Goal: Complete application form

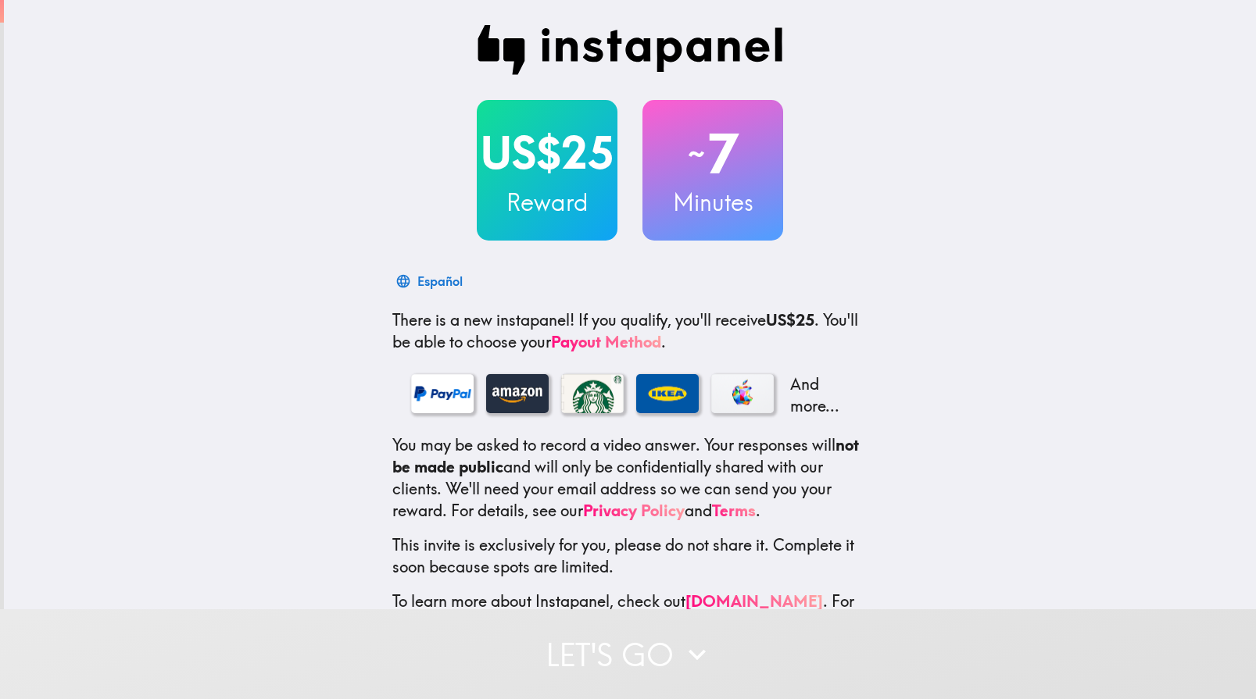
click at [552, 145] on h2 "US$25" at bounding box center [547, 154] width 141 height 64
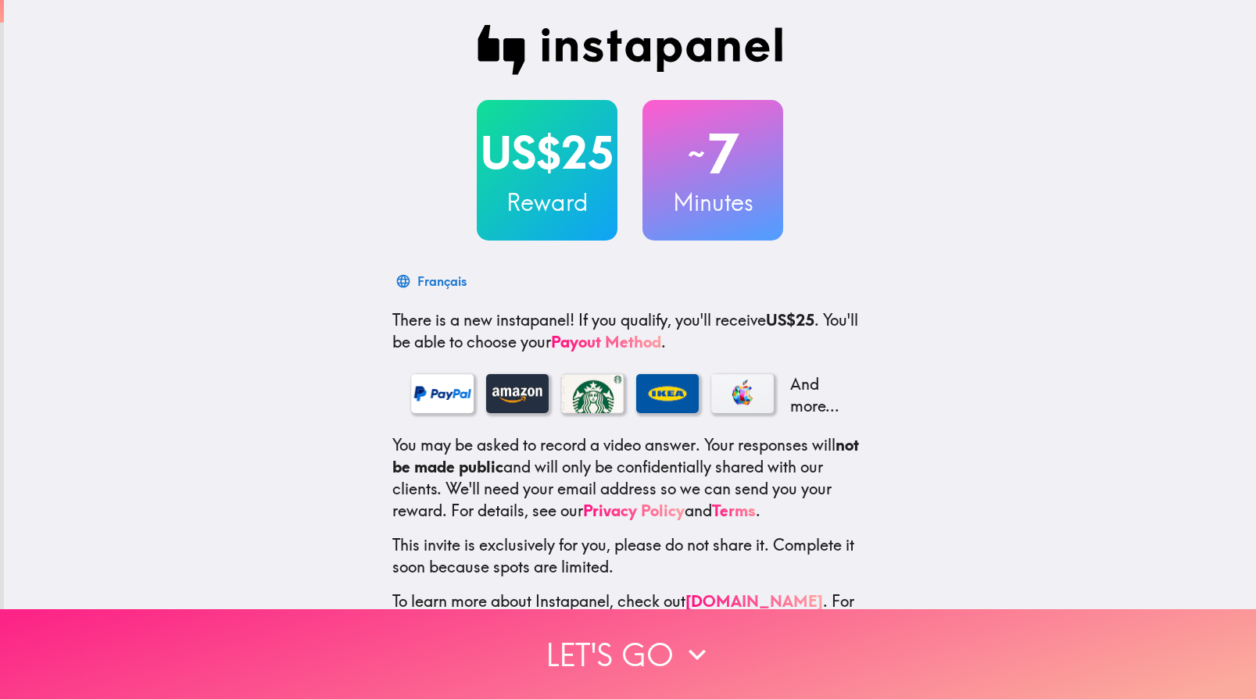
click at [602, 650] on button "Let's go" at bounding box center [628, 655] width 1256 height 90
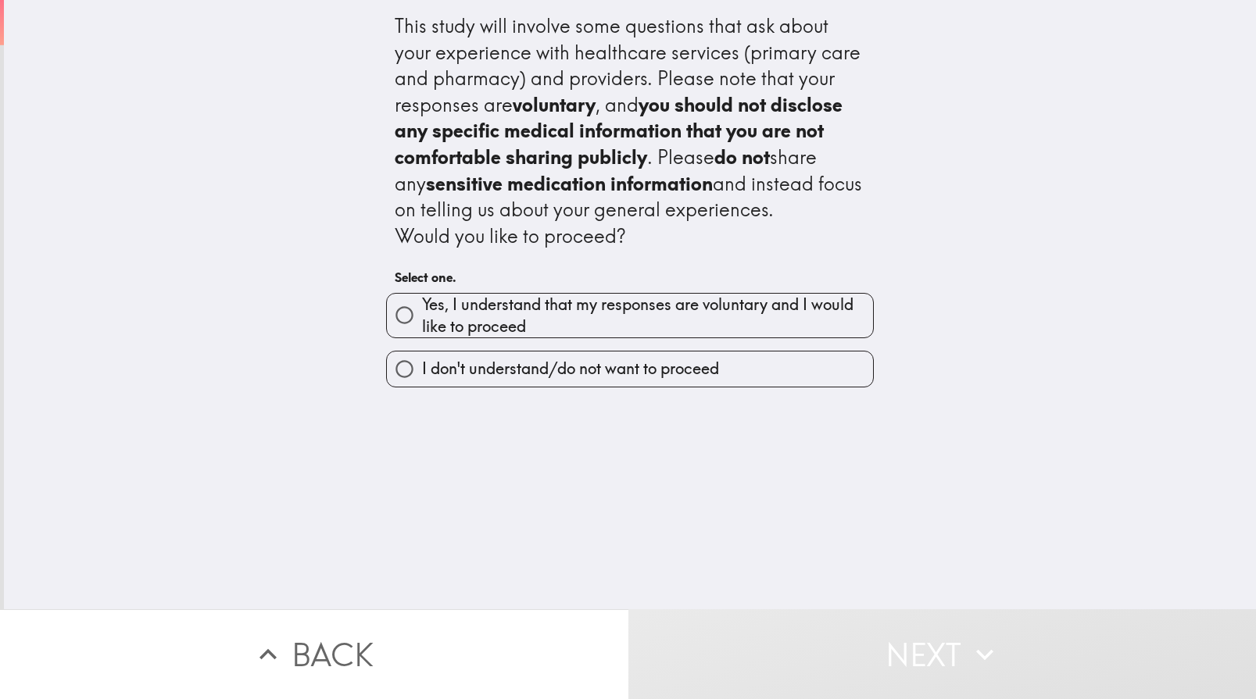
click at [391, 309] on input "Yes, I understand that my responses are voluntary and I would like to proceed" at bounding box center [404, 315] width 35 height 35
radio input "true"
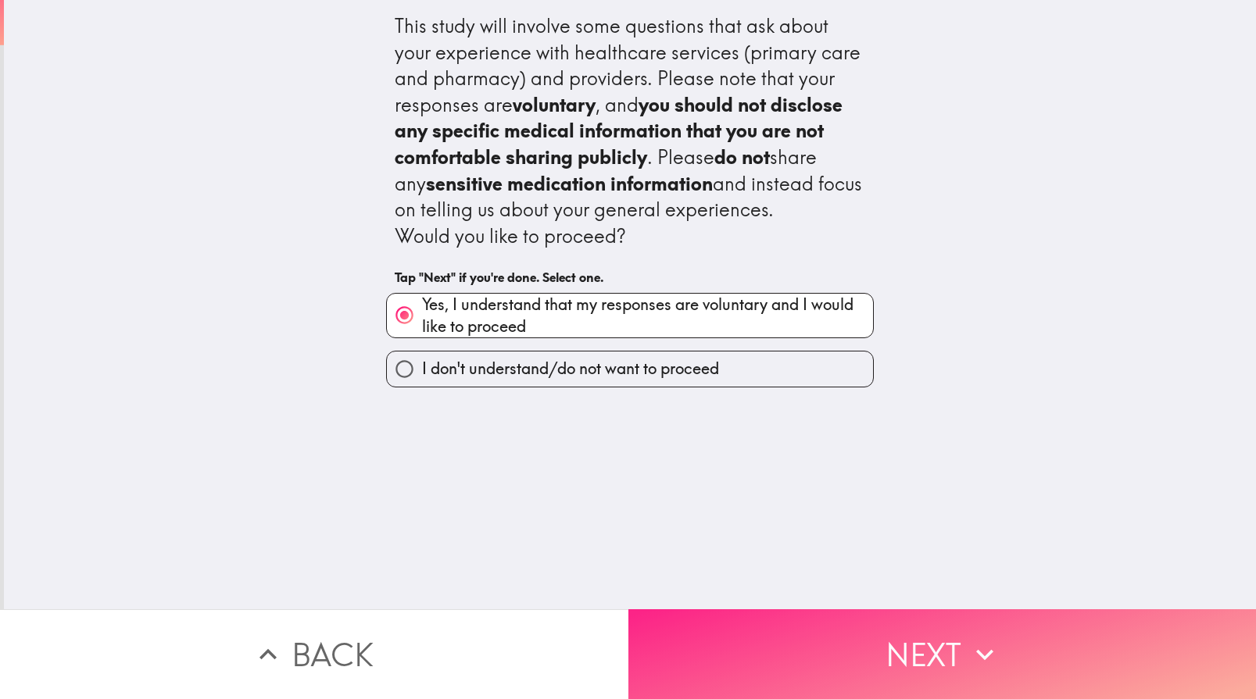
click at [928, 640] on button "Next" at bounding box center [942, 655] width 628 height 90
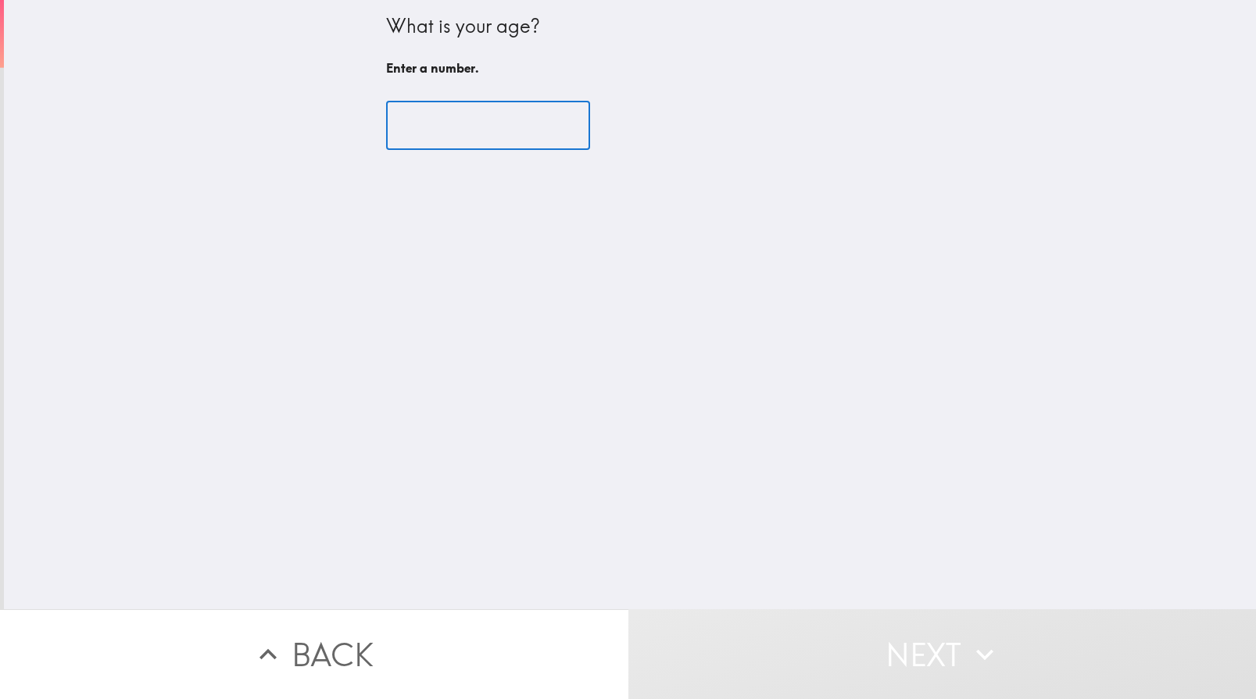
click at [471, 129] on input "number" at bounding box center [488, 126] width 204 height 48
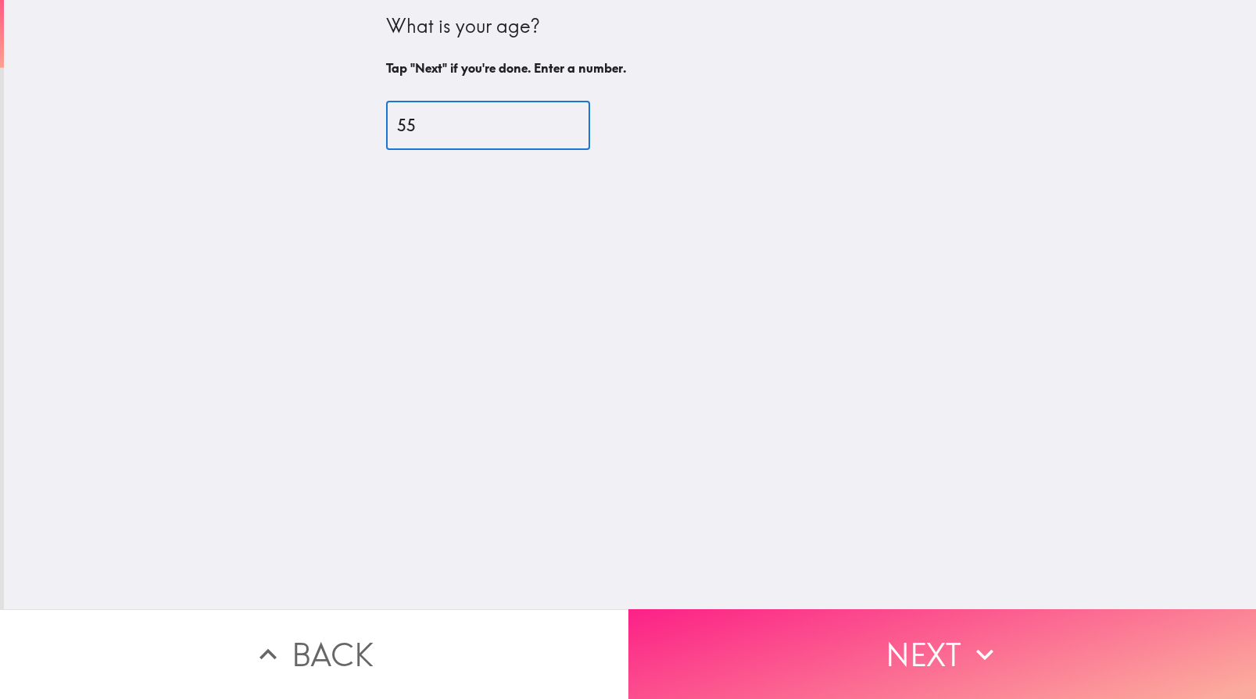
type input "55"
click at [925, 649] on button "Next" at bounding box center [942, 655] width 628 height 90
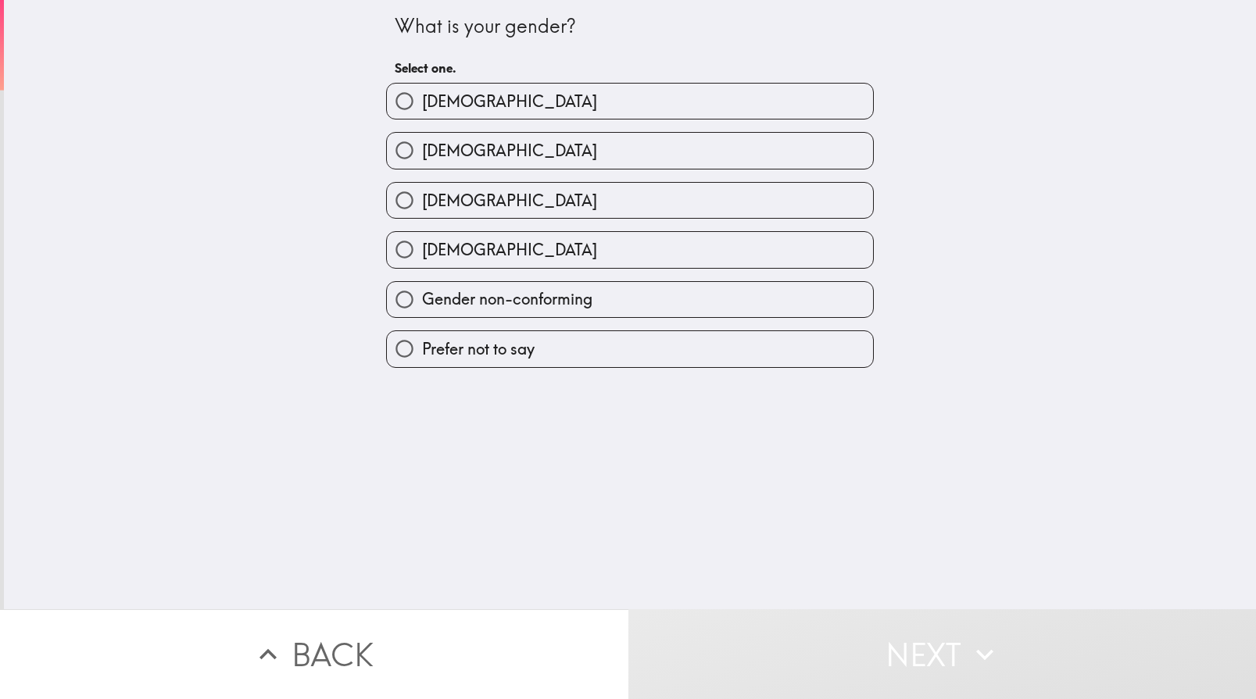
click at [393, 148] on input "[DEMOGRAPHIC_DATA]" at bounding box center [404, 150] width 35 height 35
radio input "true"
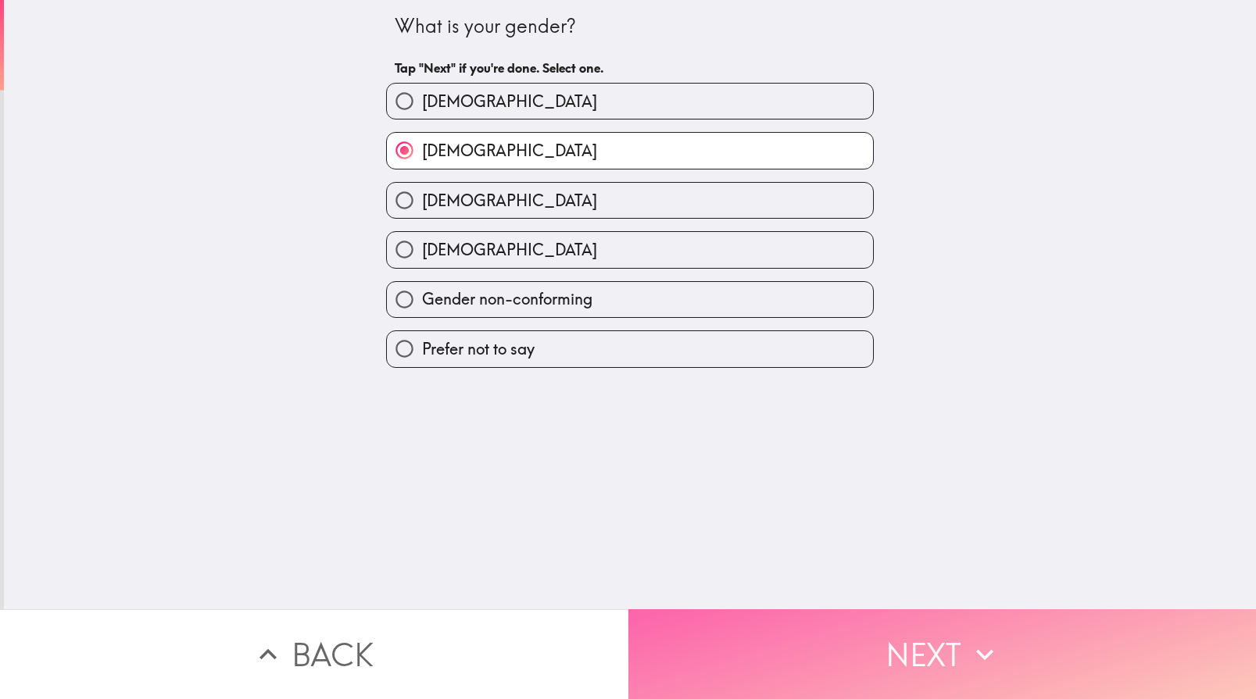
click at [911, 618] on button "Next" at bounding box center [942, 655] width 628 height 90
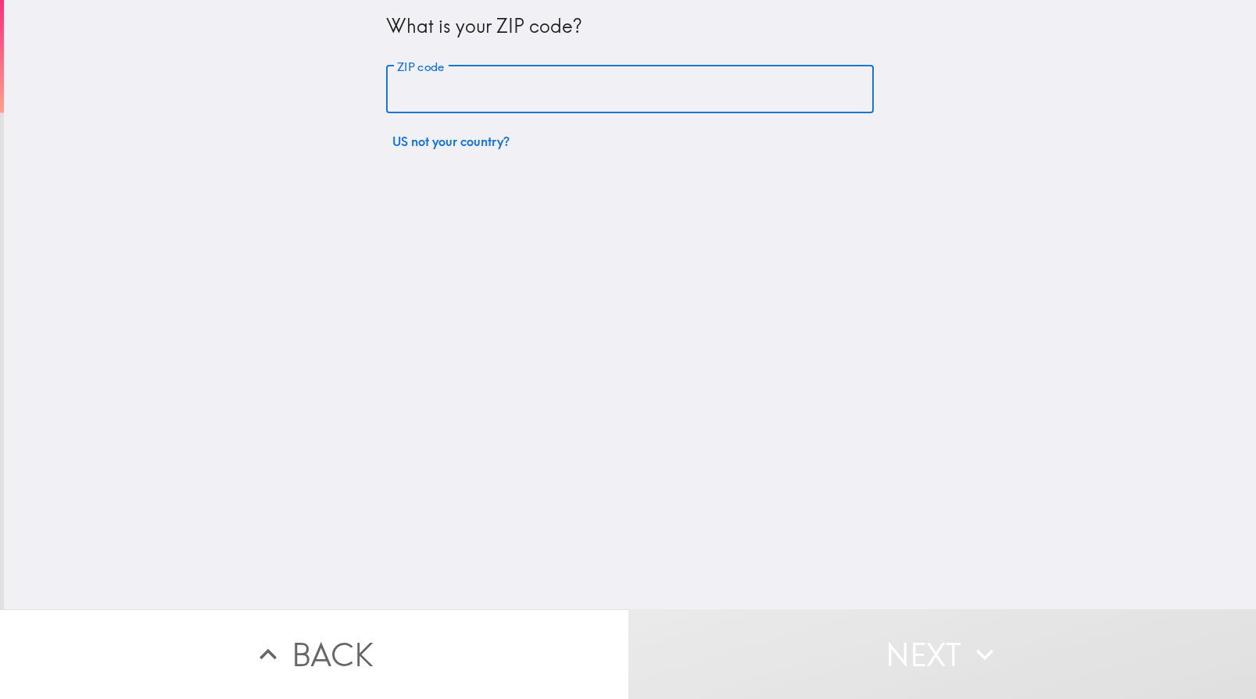
click at [451, 90] on input "ZIP code" at bounding box center [630, 90] width 488 height 48
type input "64114"
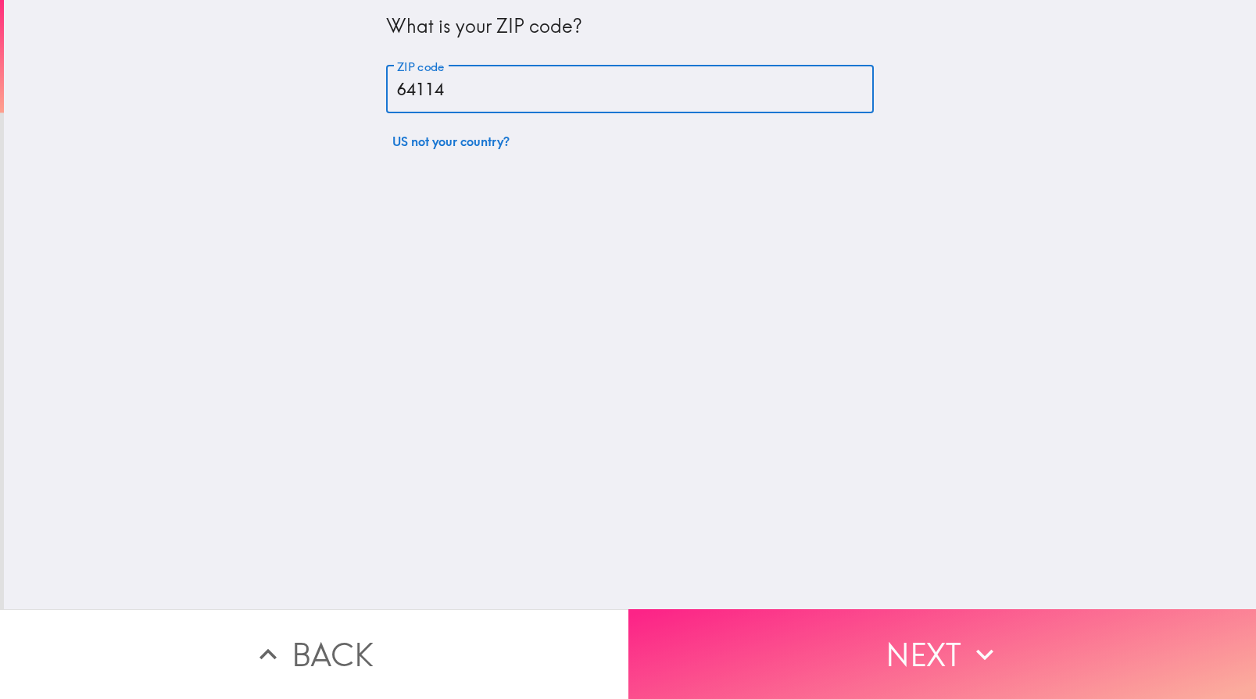
click at [903, 659] on button "Next" at bounding box center [942, 655] width 628 height 90
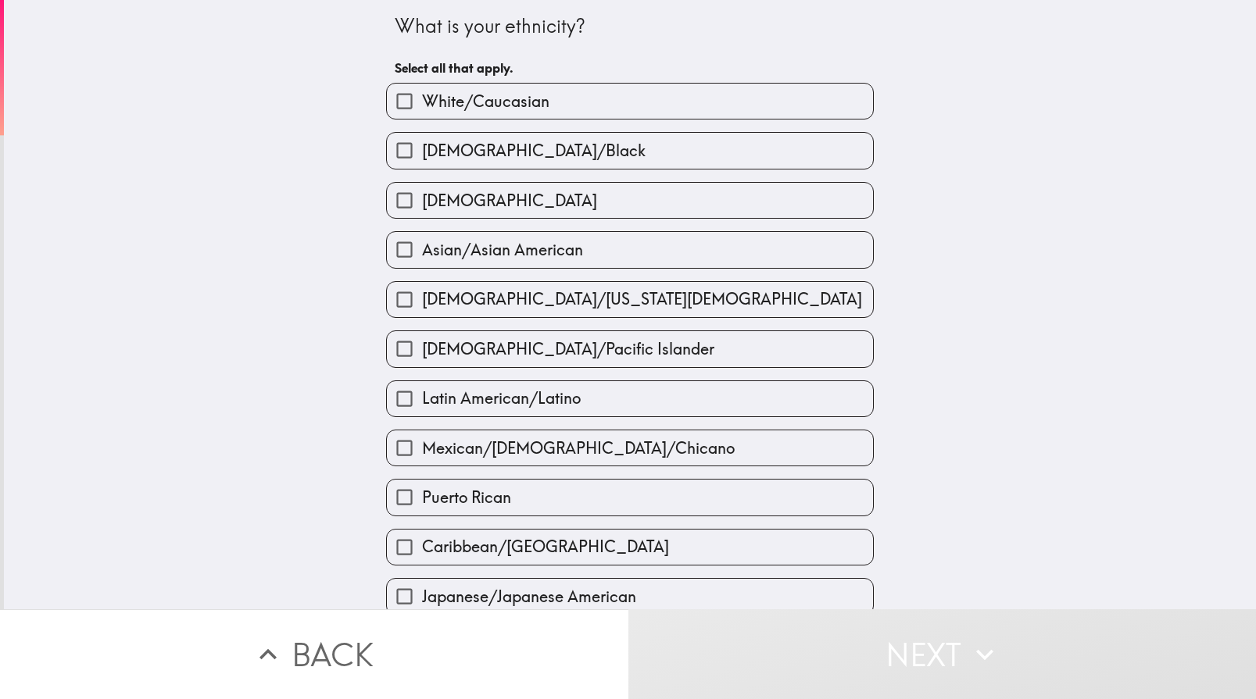
click at [392, 102] on input "White/Caucasian" at bounding box center [404, 101] width 35 height 35
checkbox input "true"
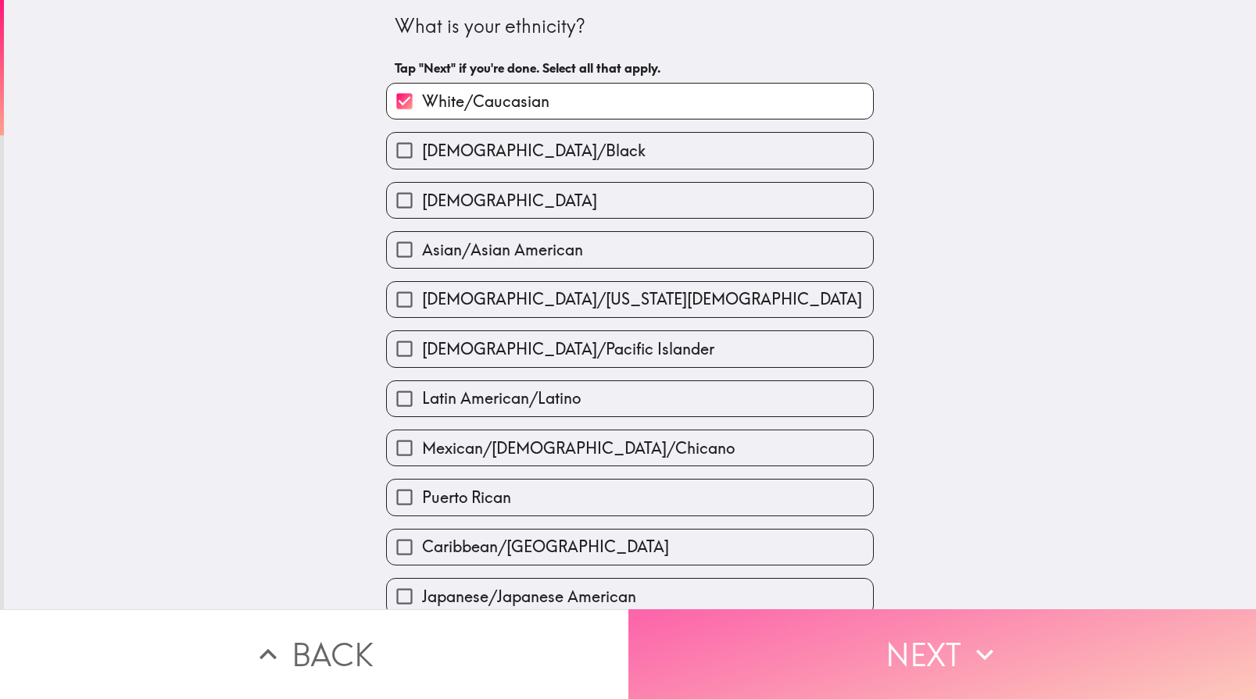
click at [893, 659] on button "Next" at bounding box center [942, 655] width 628 height 90
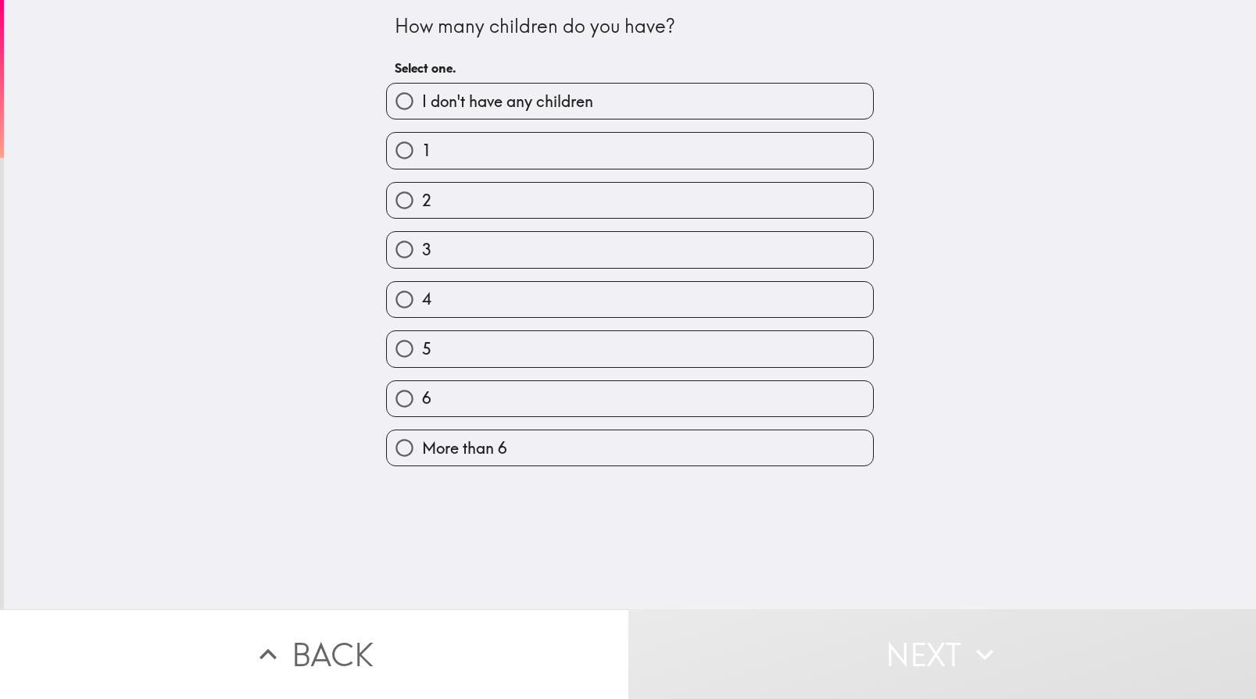
click at [391, 197] on input "2" at bounding box center [404, 200] width 35 height 35
radio input "true"
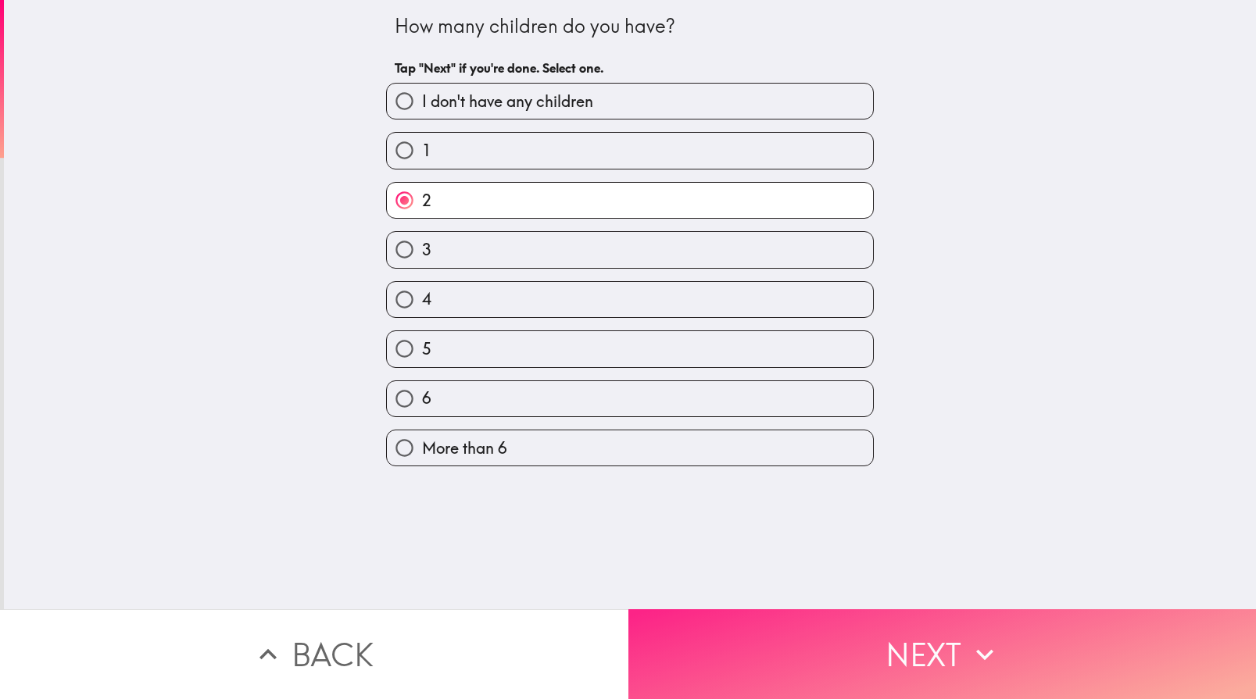
click at [910, 642] on button "Next" at bounding box center [942, 655] width 628 height 90
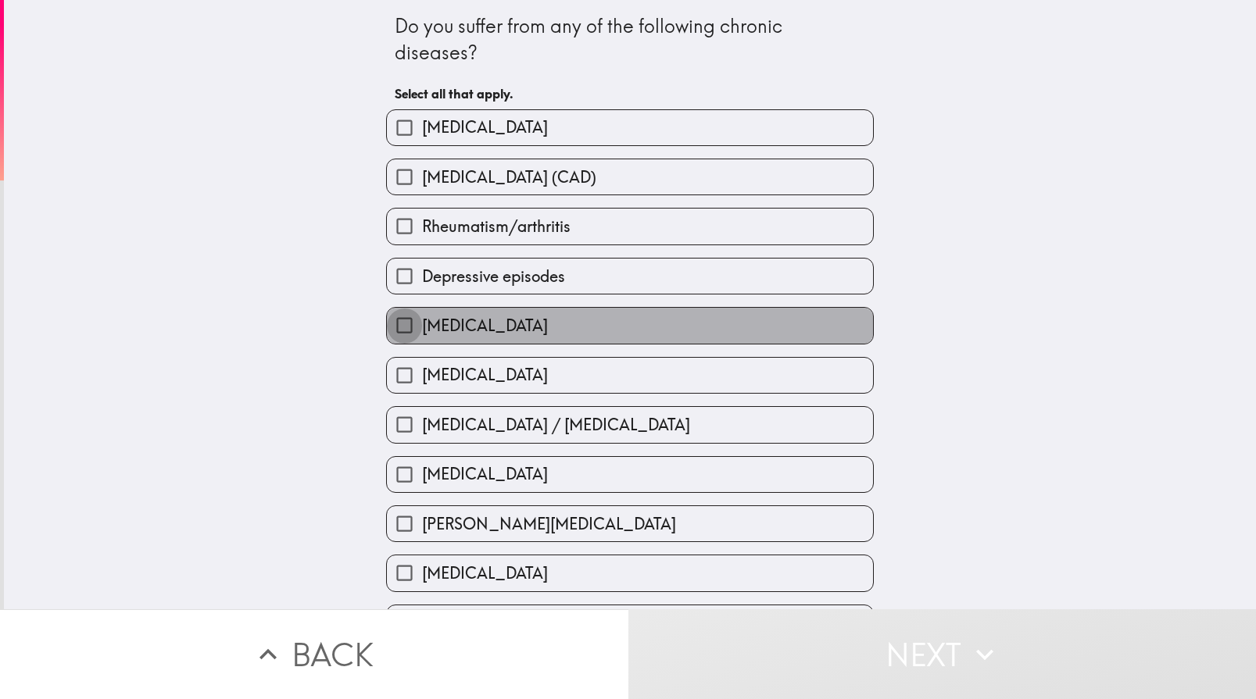
click at [389, 324] on input "[MEDICAL_DATA]" at bounding box center [404, 325] width 35 height 35
checkbox input "true"
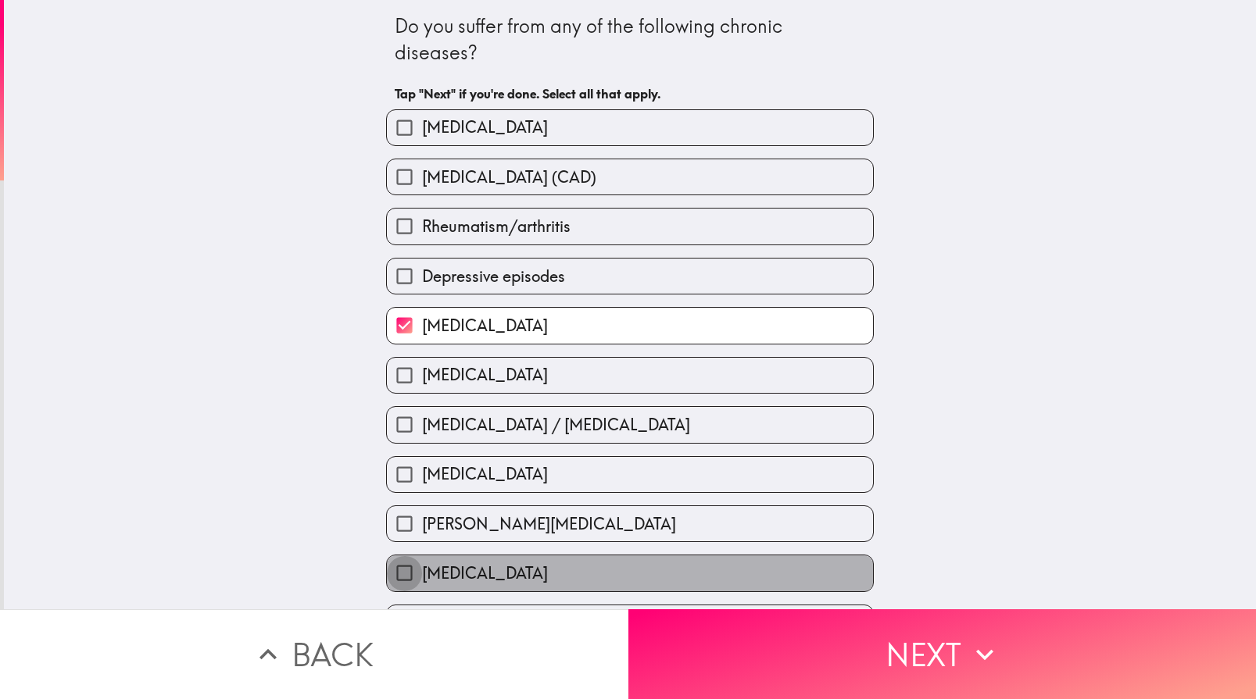
click at [389, 569] on input "[MEDICAL_DATA]" at bounding box center [404, 573] width 35 height 35
checkbox input "true"
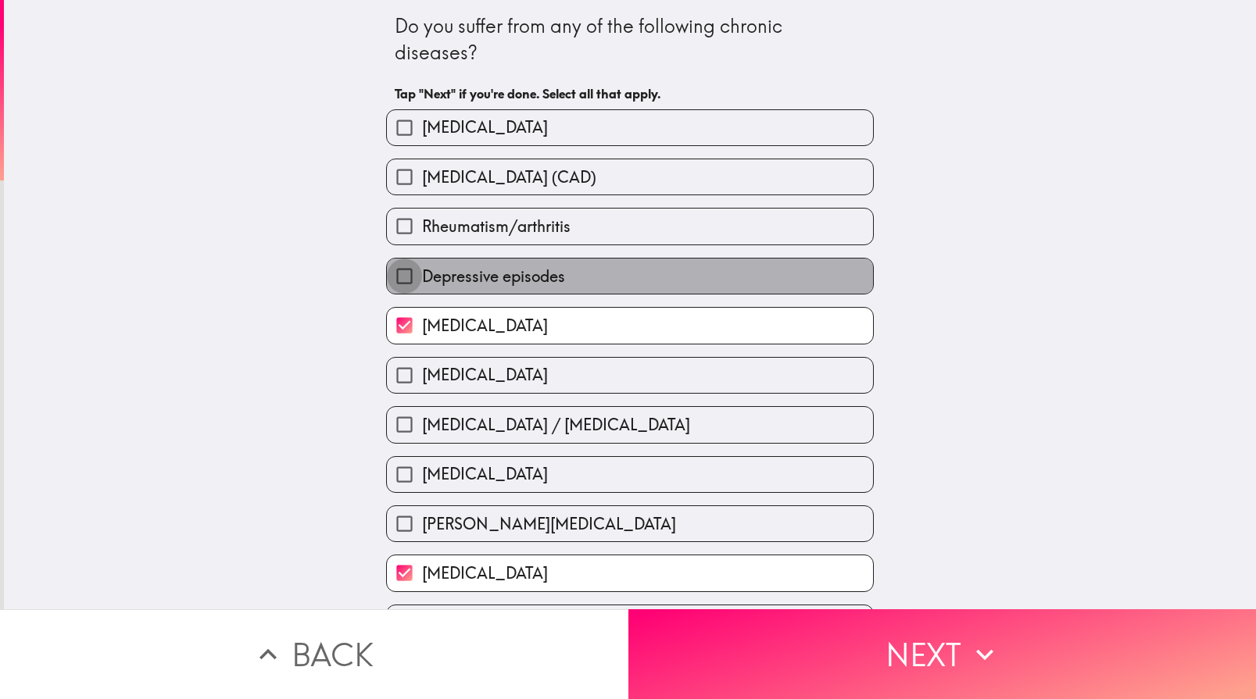
click at [390, 269] on input "Depressive episodes" at bounding box center [404, 276] width 35 height 35
checkbox input "true"
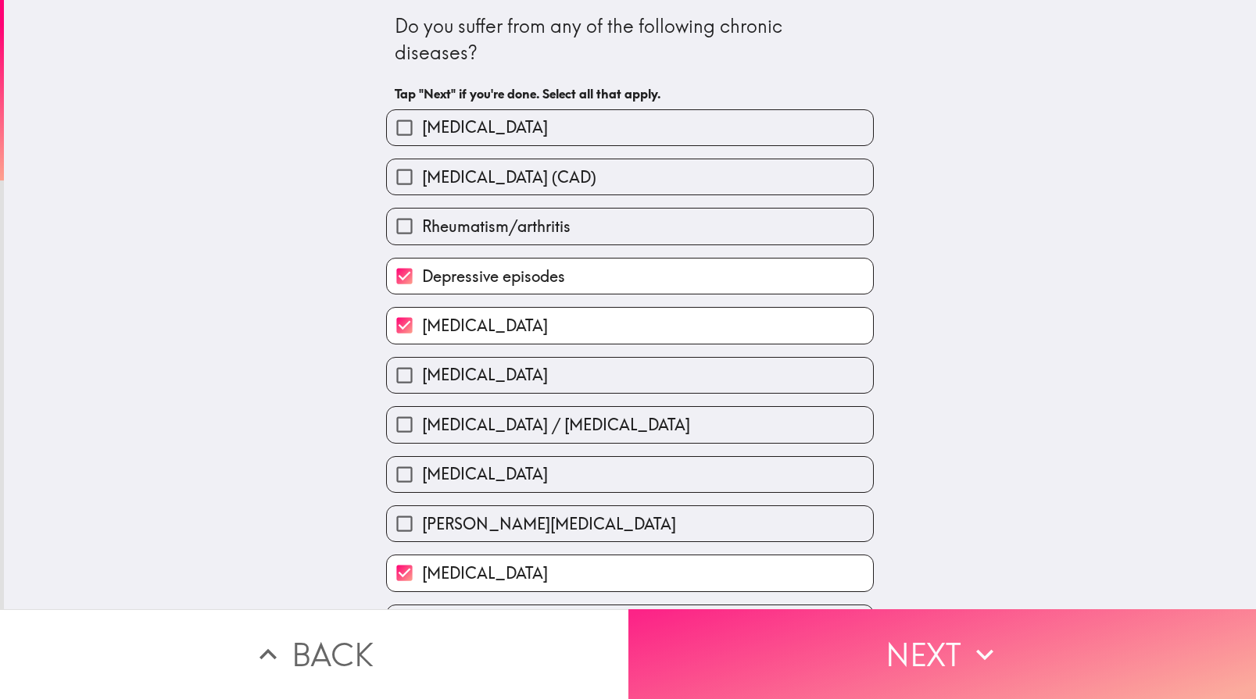
click at [851, 663] on button "Next" at bounding box center [942, 655] width 628 height 90
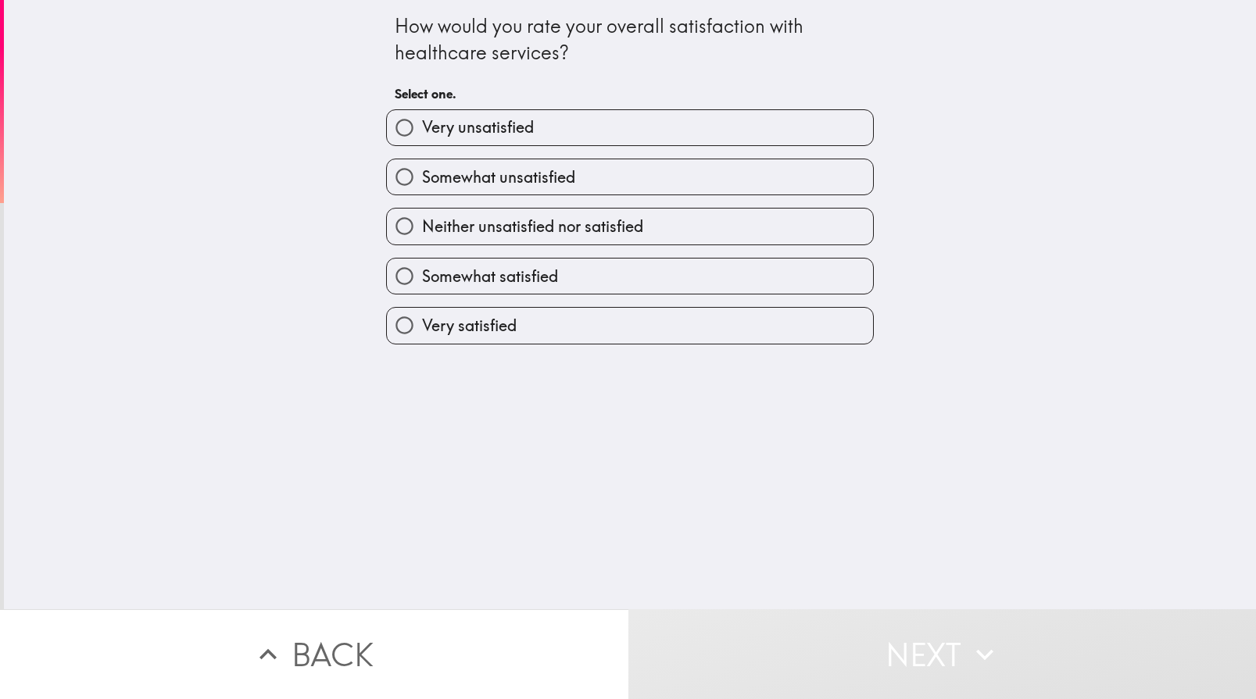
click at [392, 173] on input "Somewhat unsatisfied" at bounding box center [404, 176] width 35 height 35
radio input "true"
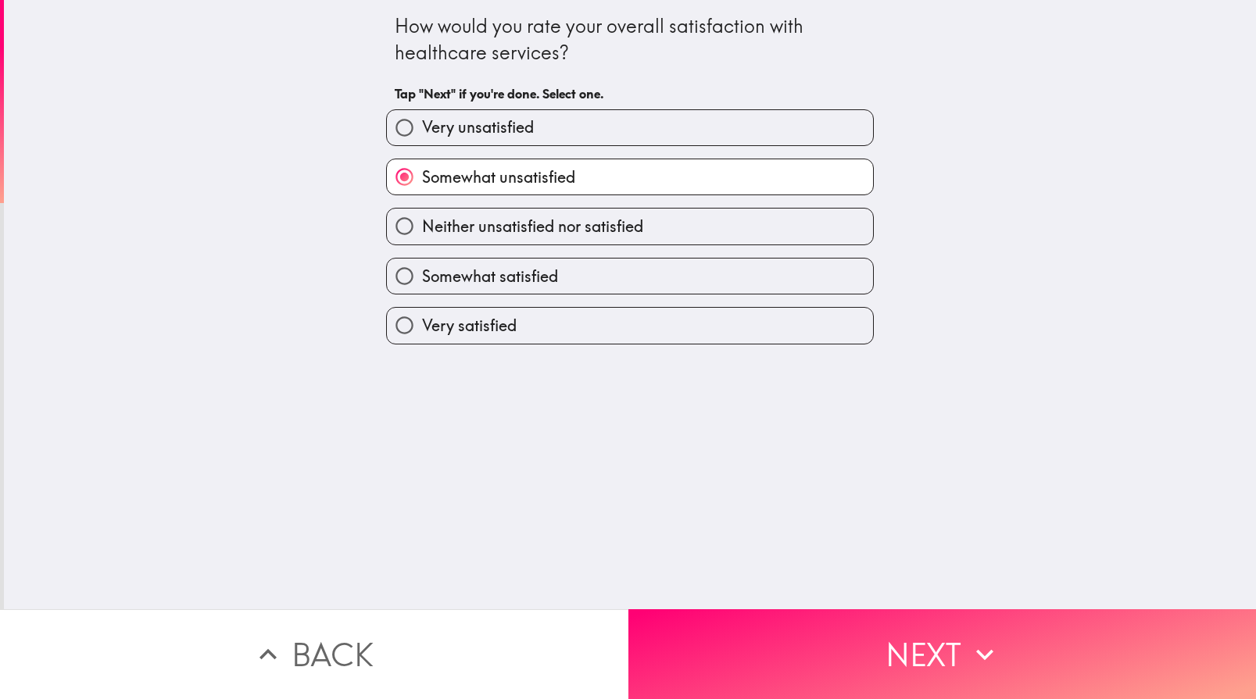
click at [1020, 636] on button "Next" at bounding box center [942, 655] width 628 height 90
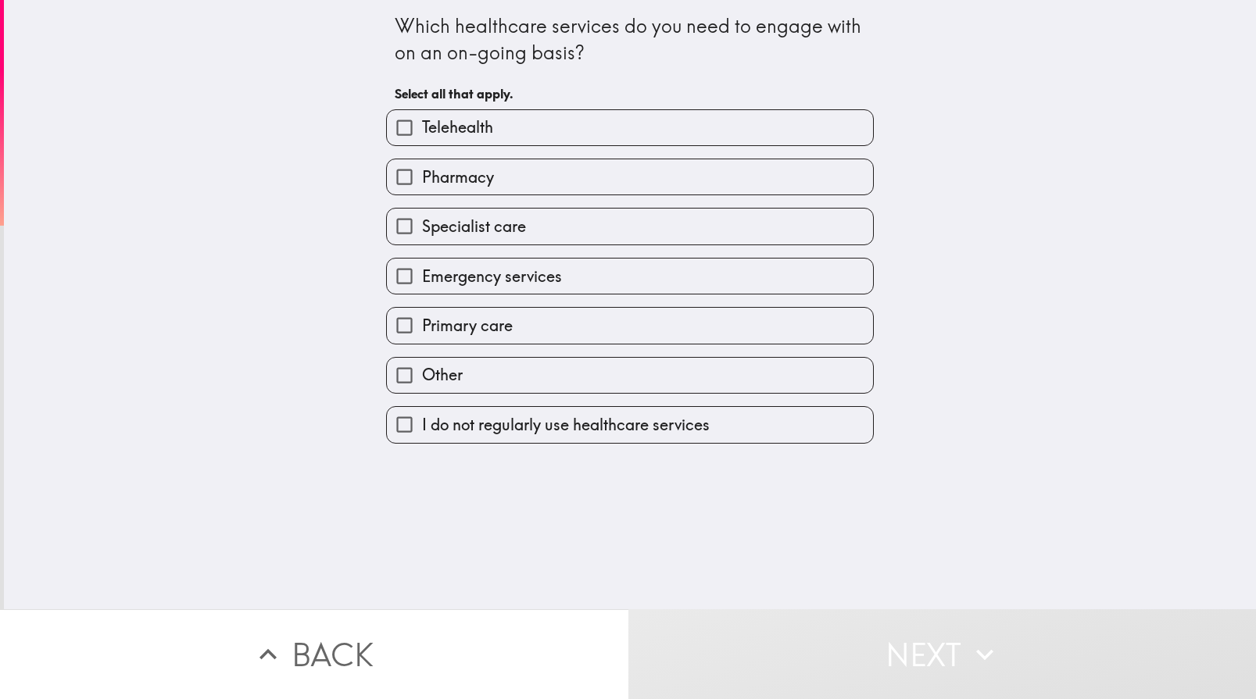
click at [393, 172] on input "Pharmacy" at bounding box center [404, 176] width 35 height 35
checkbox input "true"
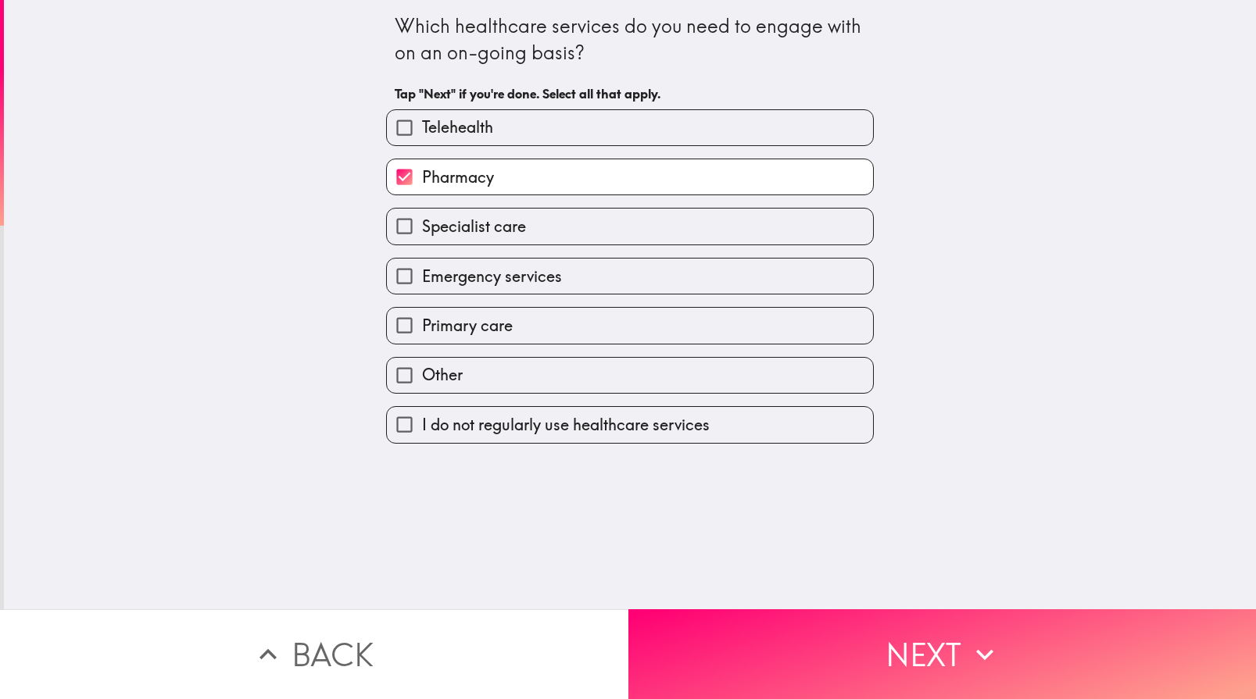
click at [388, 226] on input "Specialist care" at bounding box center [404, 226] width 35 height 35
checkbox input "true"
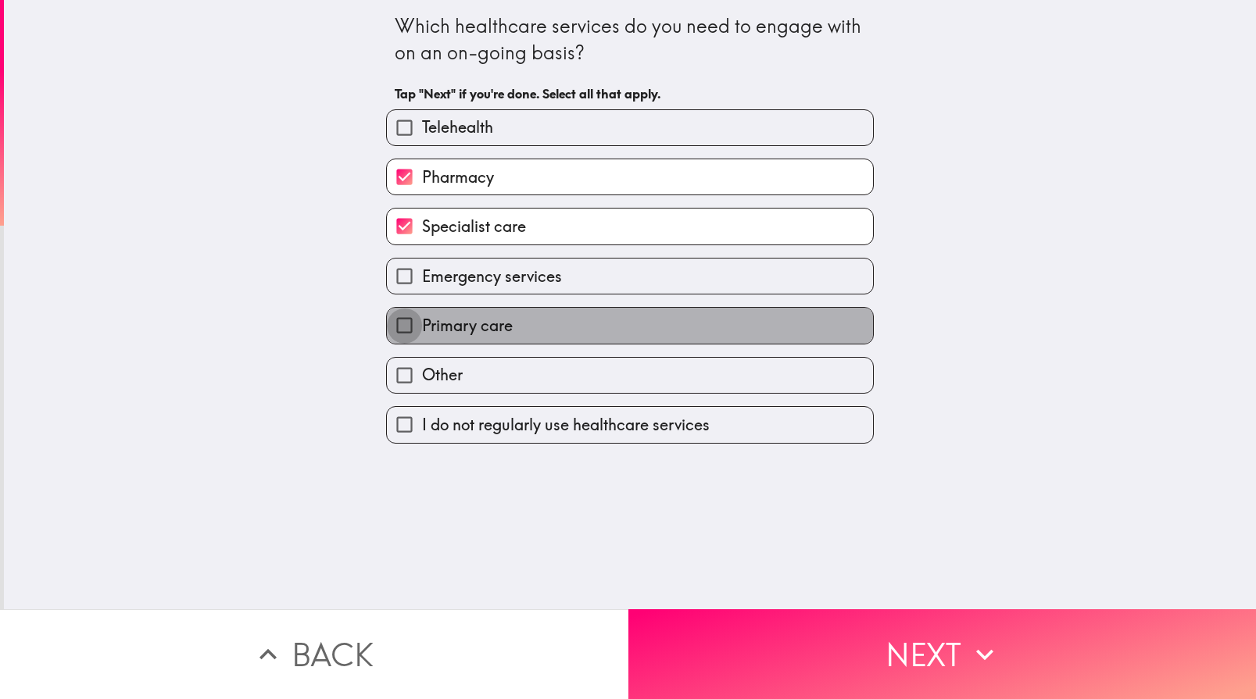
click at [390, 326] on input "Primary care" at bounding box center [404, 325] width 35 height 35
checkbox input "true"
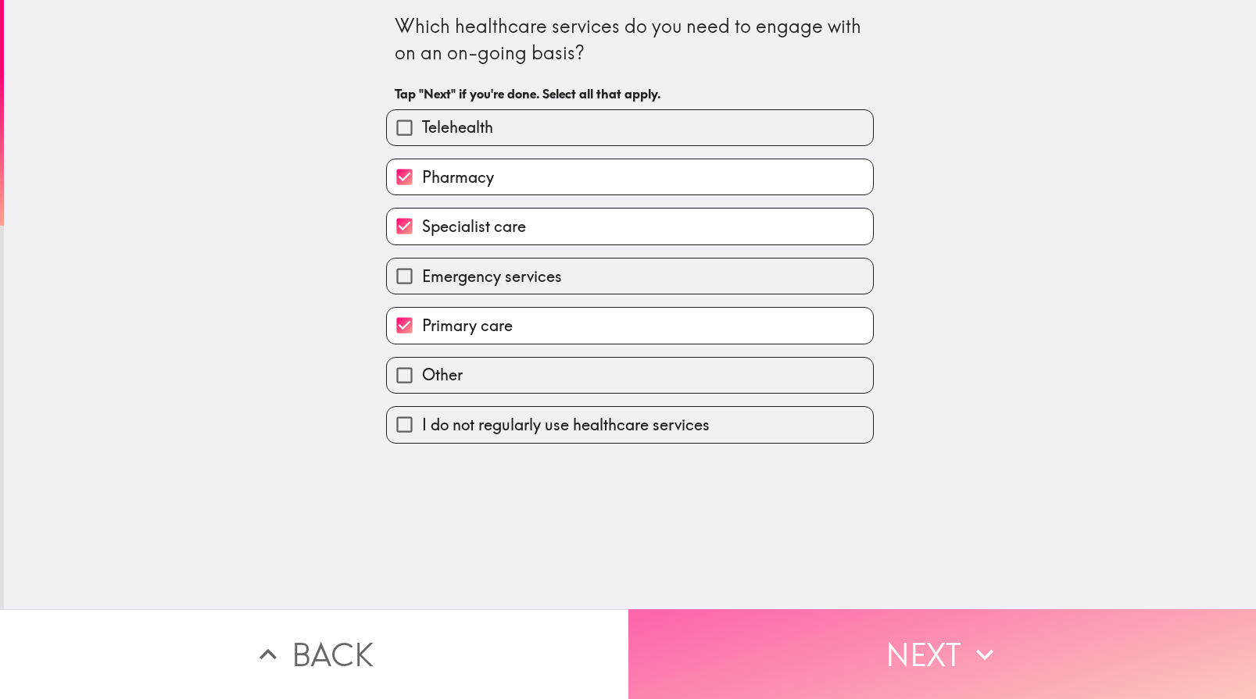
click at [741, 620] on button "Next" at bounding box center [942, 655] width 628 height 90
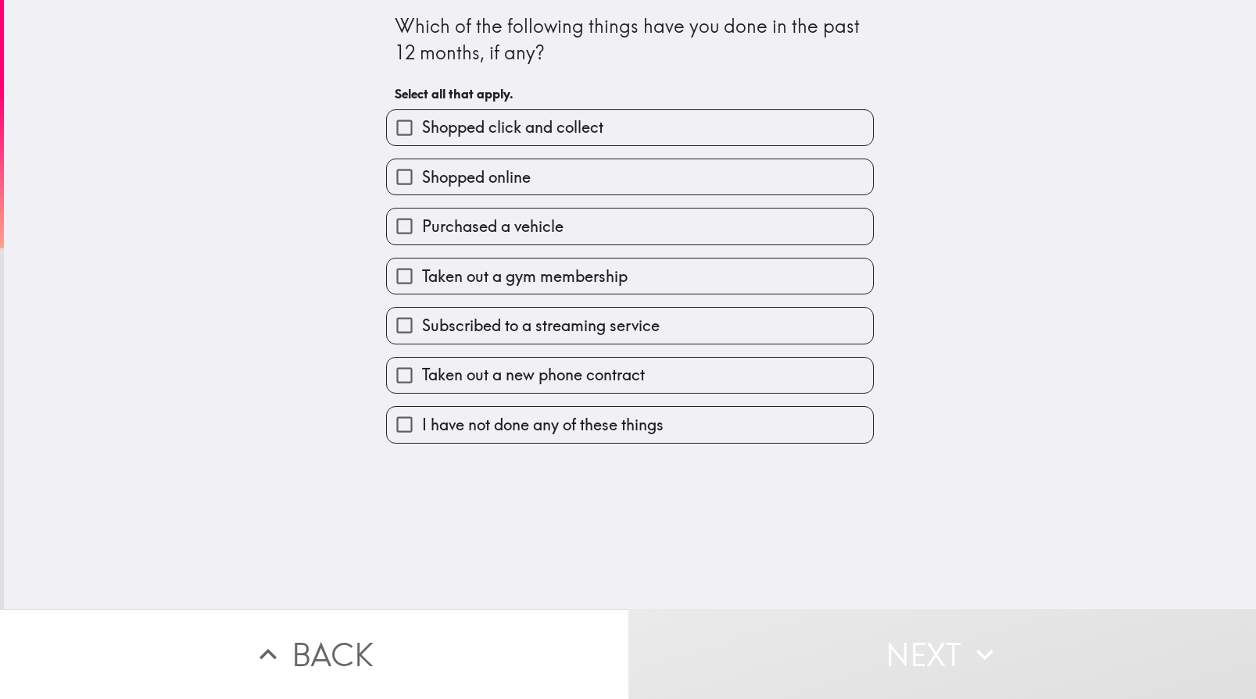
click at [387, 171] on input "Shopped online" at bounding box center [404, 176] width 35 height 35
checkbox input "true"
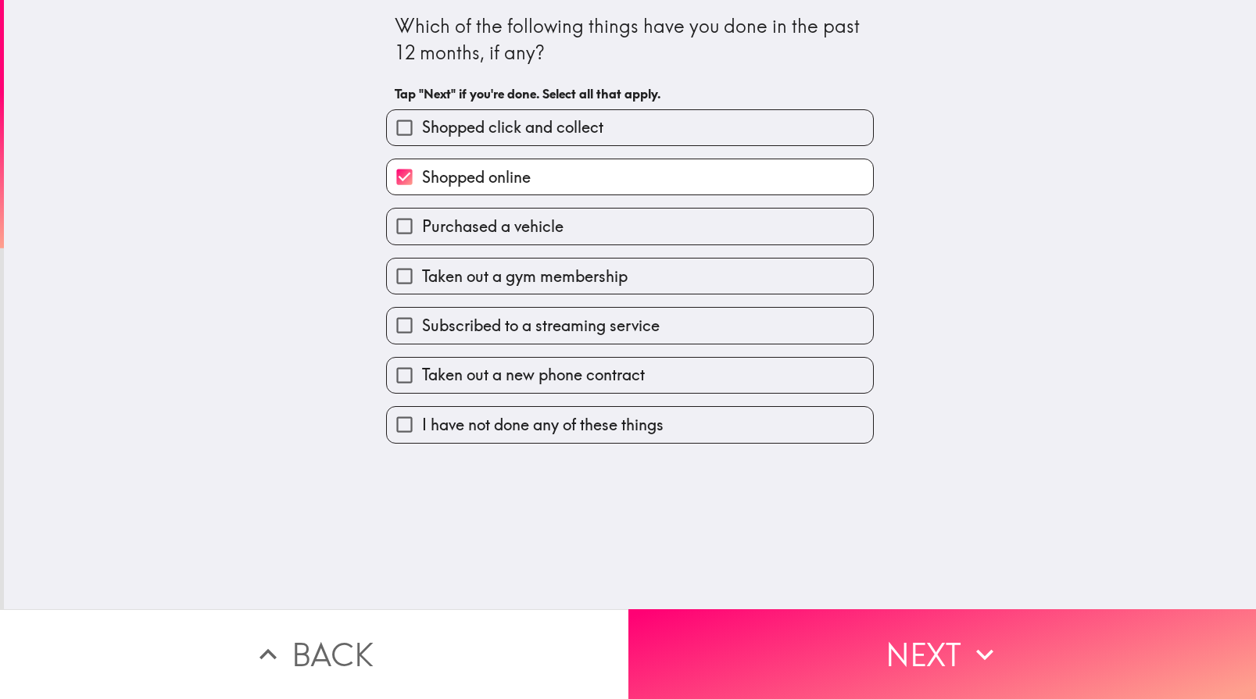
click at [397, 318] on input "Subscribed to a streaming service" at bounding box center [404, 325] width 35 height 35
checkbox input "true"
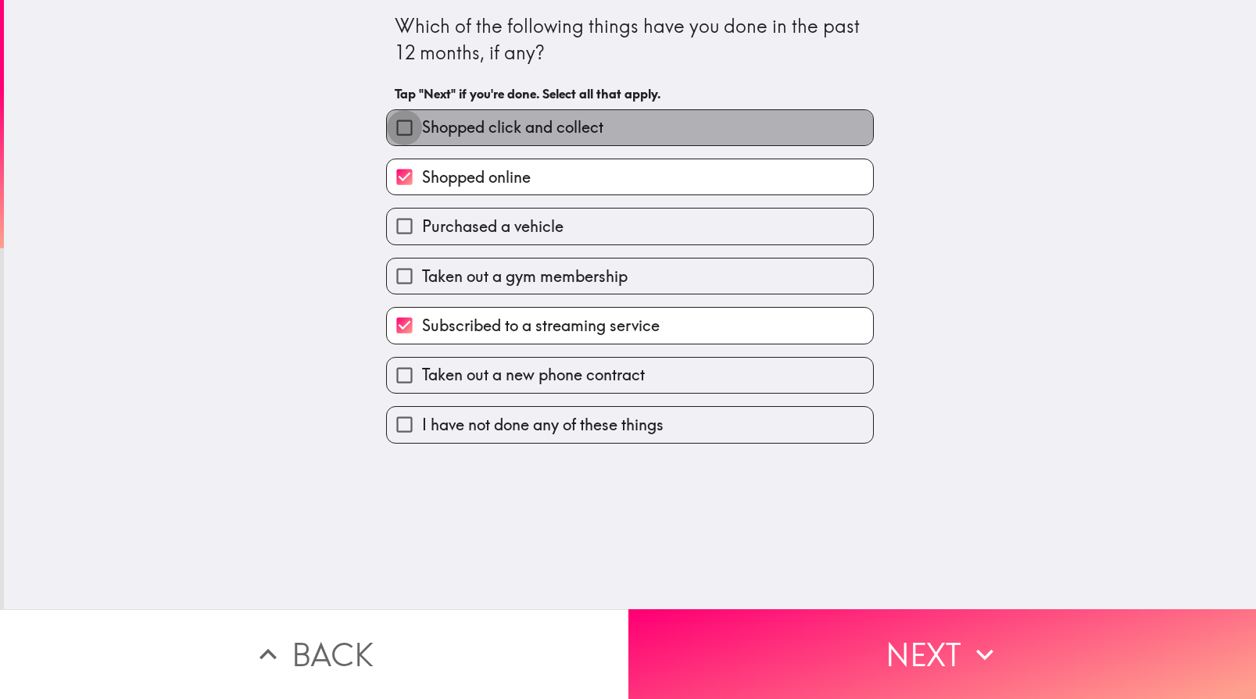
click at [392, 121] on input "Shopped click and collect" at bounding box center [404, 127] width 35 height 35
checkbox input "true"
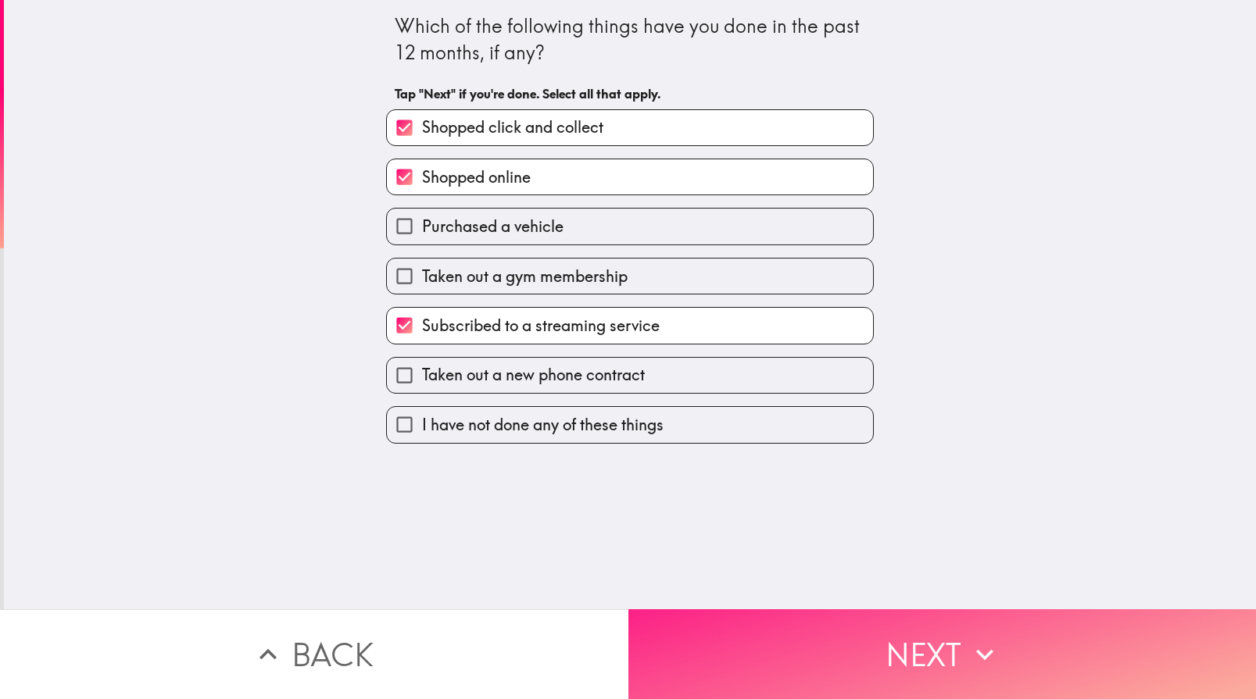
click at [939, 642] on button "Next" at bounding box center [942, 655] width 628 height 90
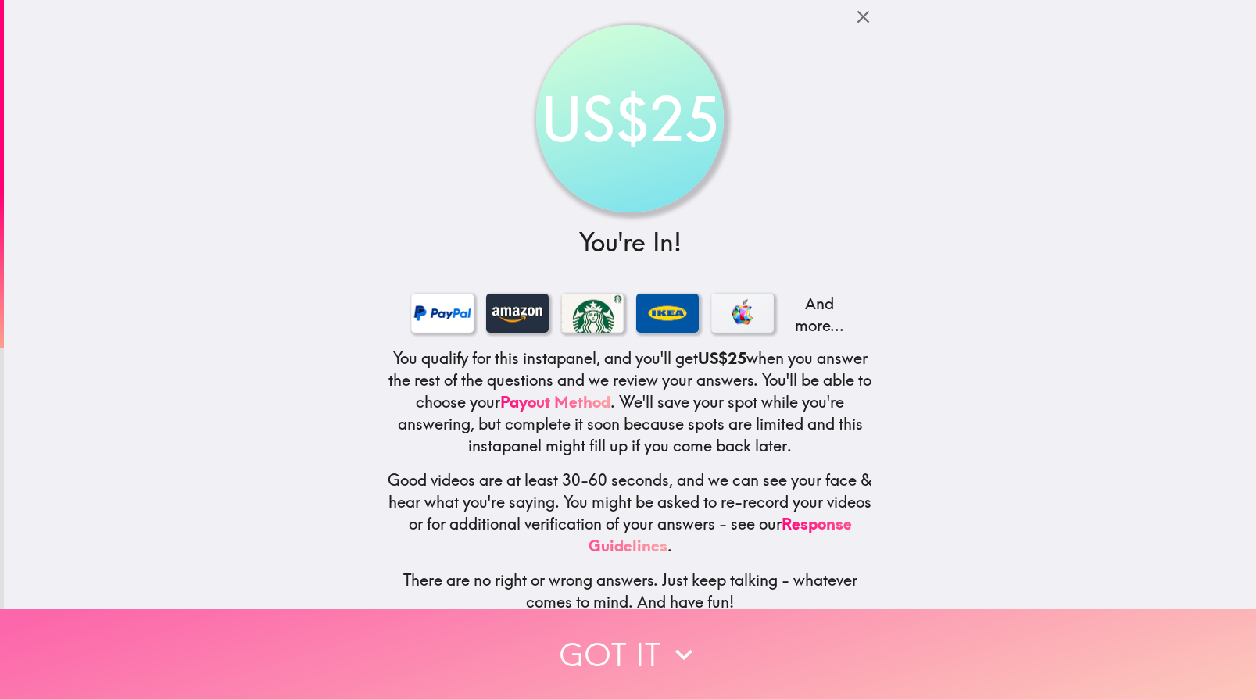
click at [631, 633] on button "Got it" at bounding box center [628, 655] width 1256 height 90
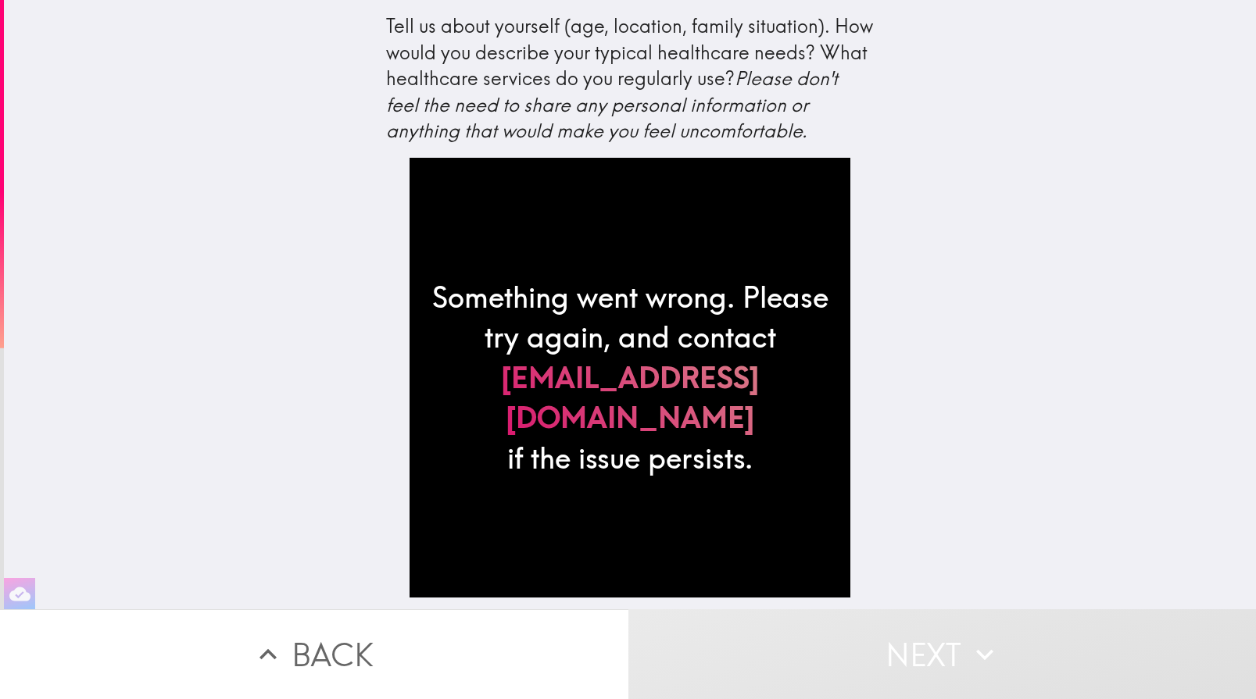
click at [644, 396] on link "[EMAIL_ADDRESS][DOMAIN_NAME]" at bounding box center [629, 398] width 415 height 80
click at [664, 342] on div "Something went wrong. Please try again, and contact [EMAIL_ADDRESS][DOMAIN_NAME…" at bounding box center [630, 378] width 440 height 440
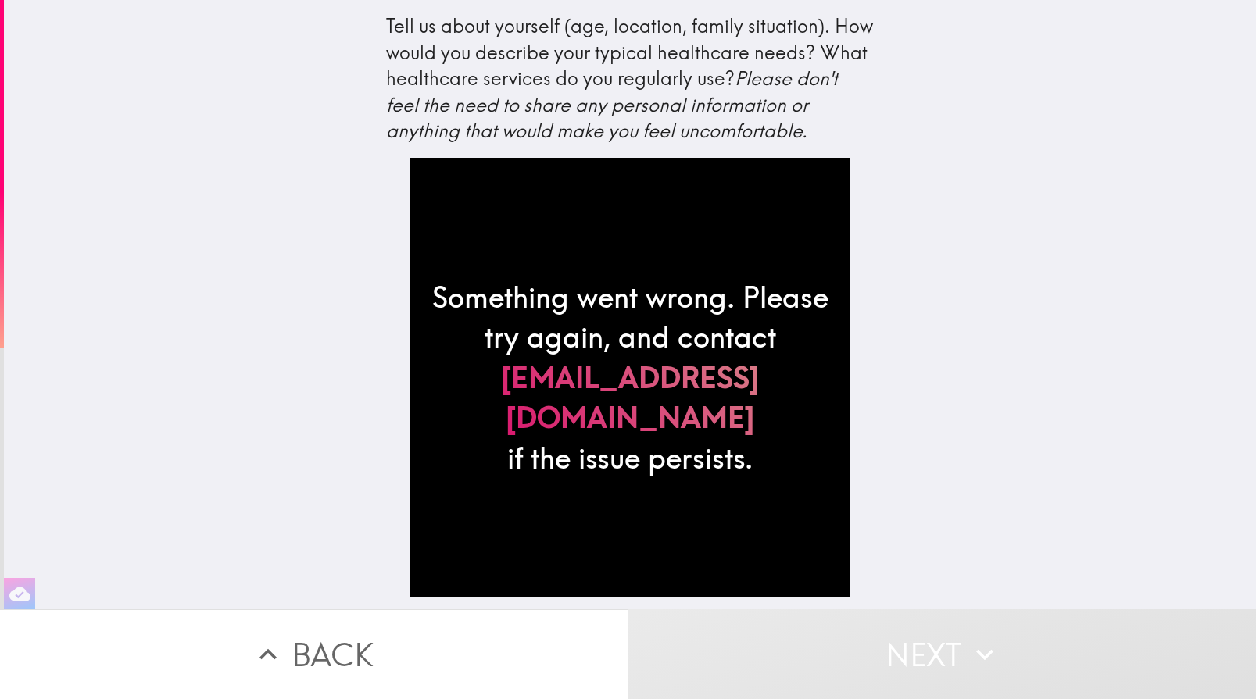
click at [581, 410] on link "[EMAIL_ADDRESS][DOMAIN_NAME]" at bounding box center [629, 398] width 415 height 80
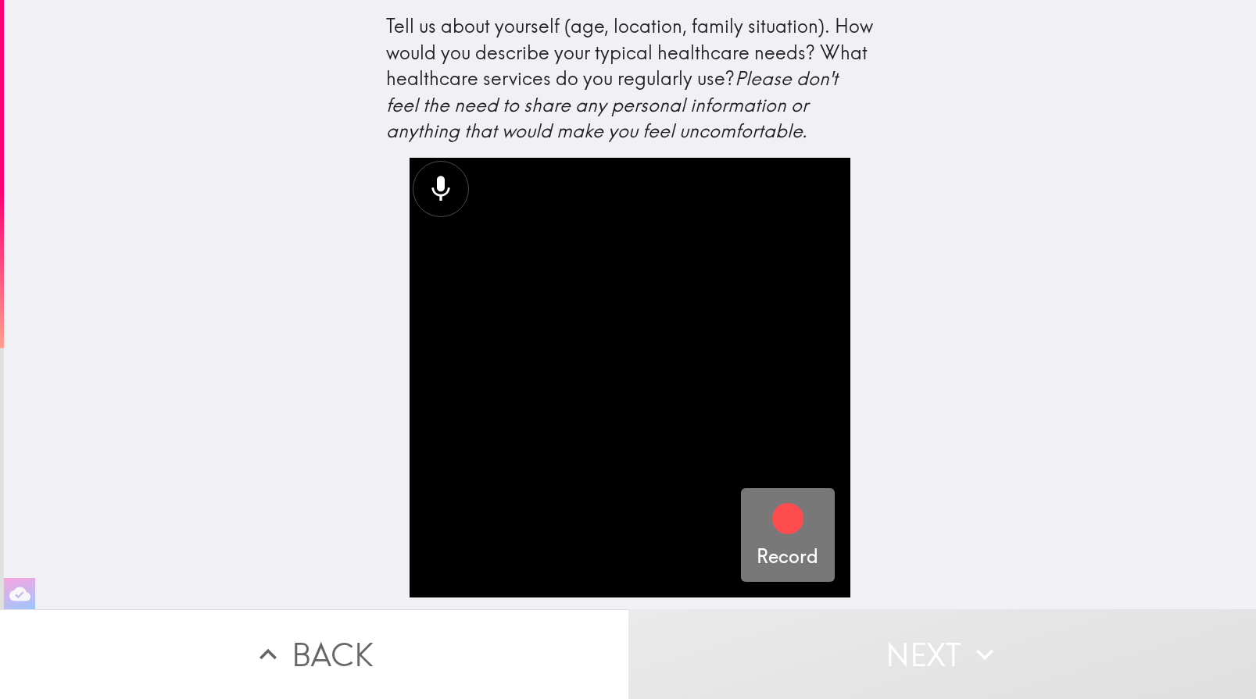
click at [772, 511] on icon "button" at bounding box center [787, 518] width 31 height 31
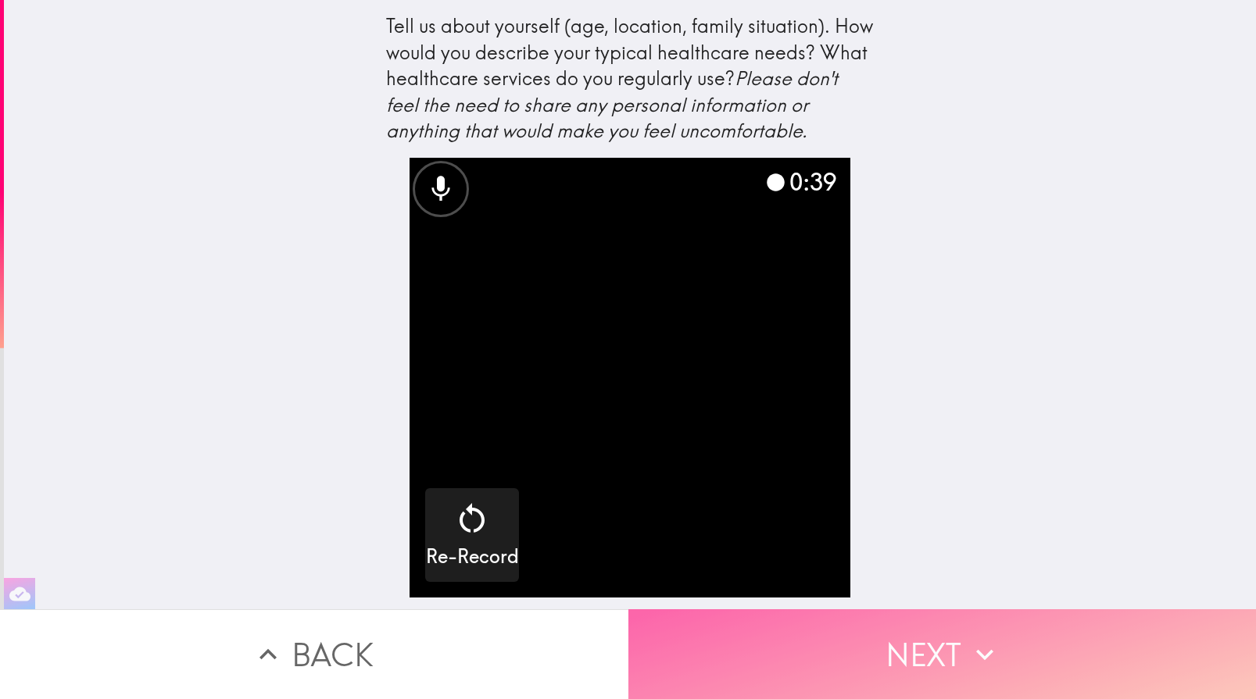
click at [760, 614] on button "Next" at bounding box center [942, 655] width 628 height 90
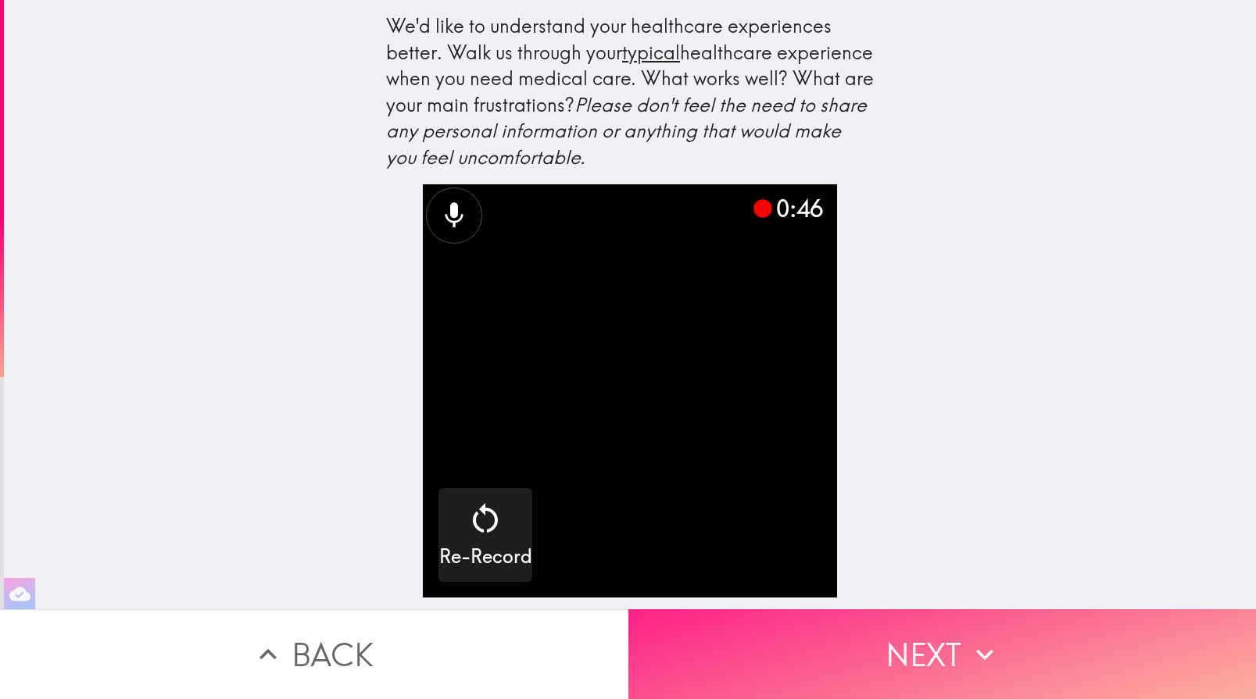
click at [886, 636] on button "Next" at bounding box center [942, 655] width 628 height 90
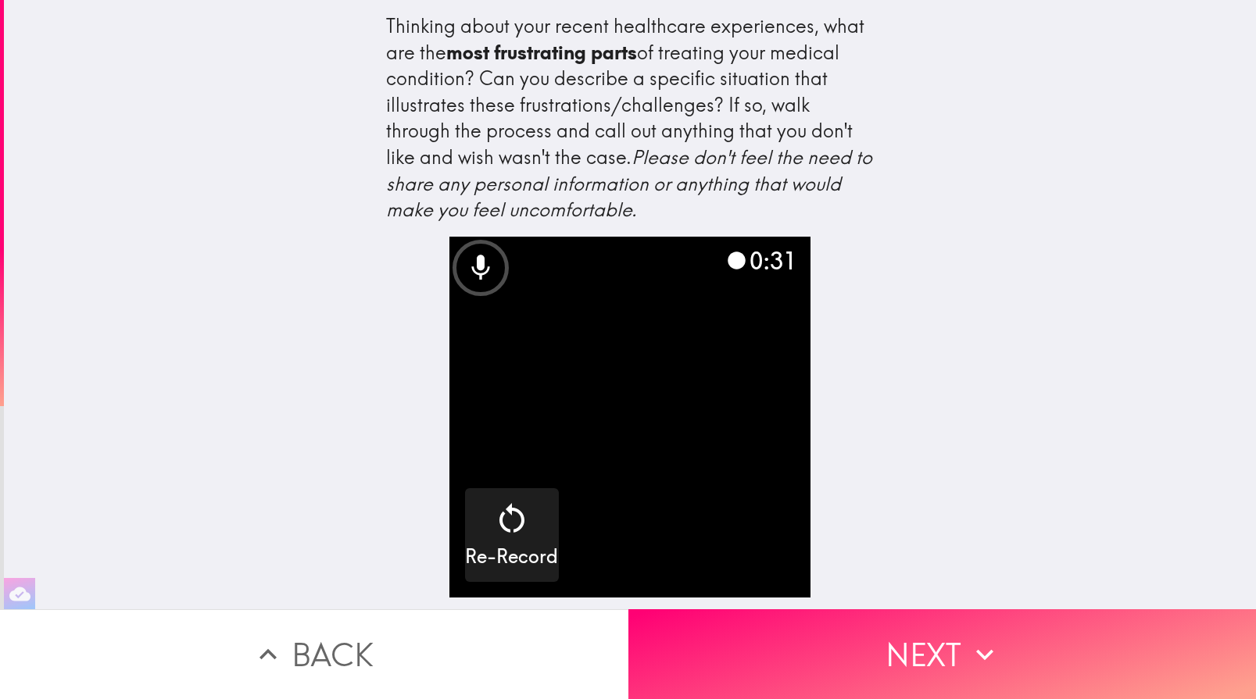
click at [618, 493] on video "button" at bounding box center [629, 417] width 361 height 361
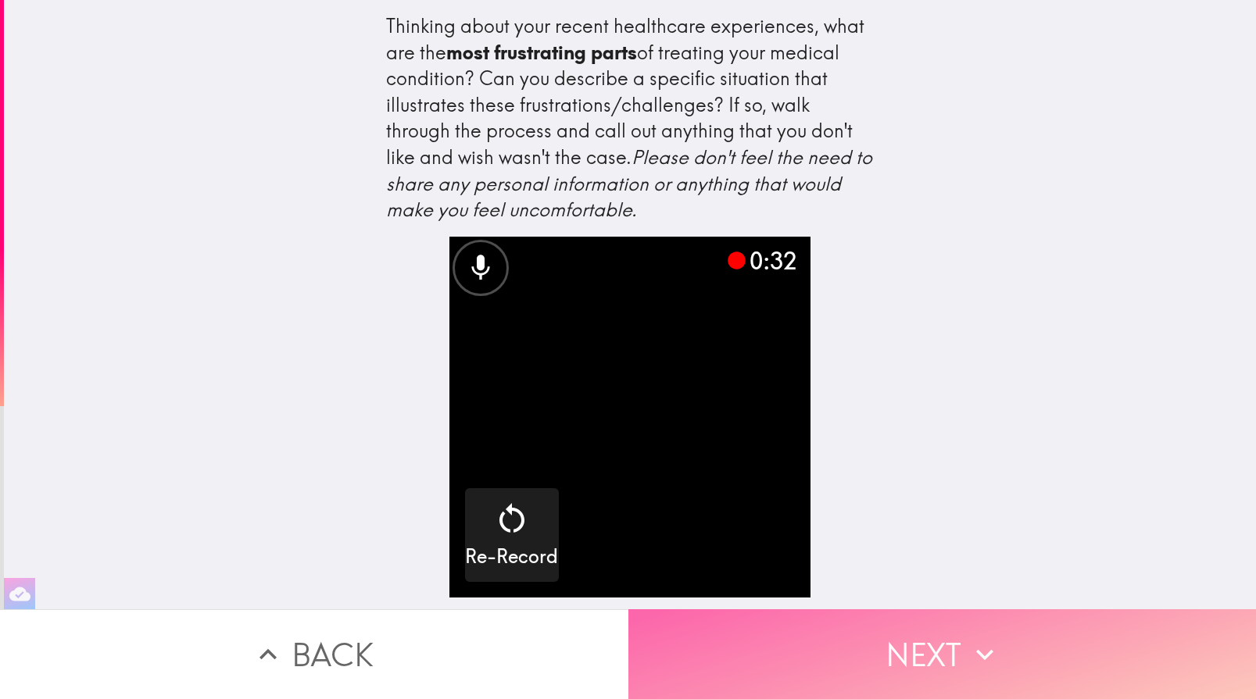
click at [932, 660] on button "Next" at bounding box center [942, 655] width 628 height 90
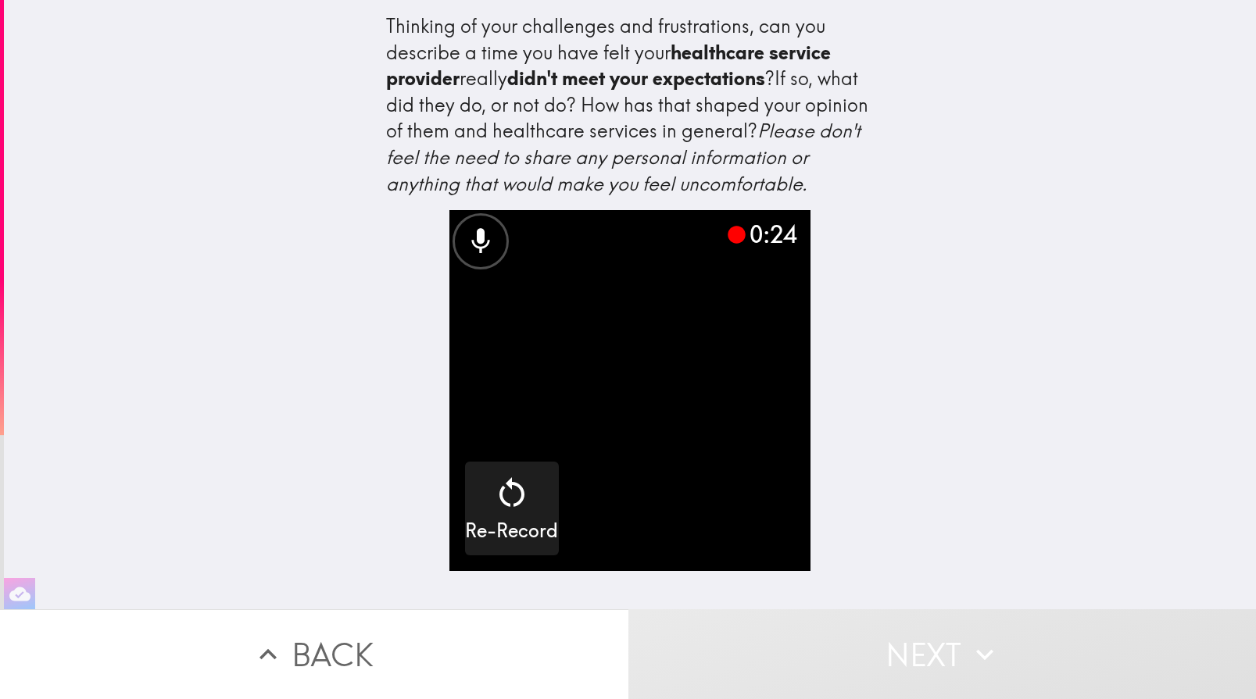
click at [728, 244] on icon at bounding box center [737, 235] width 18 height 18
click at [764, 251] on div "0:26" at bounding box center [761, 234] width 70 height 33
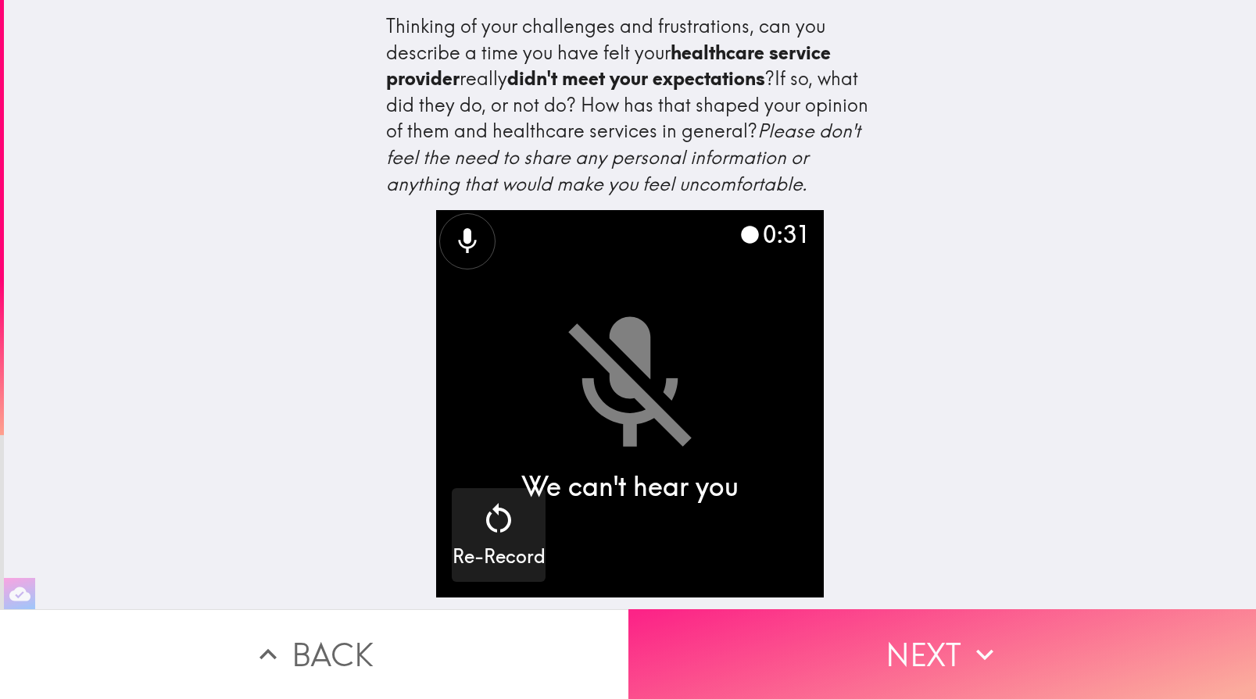
click at [877, 649] on button "Next" at bounding box center [942, 655] width 628 height 90
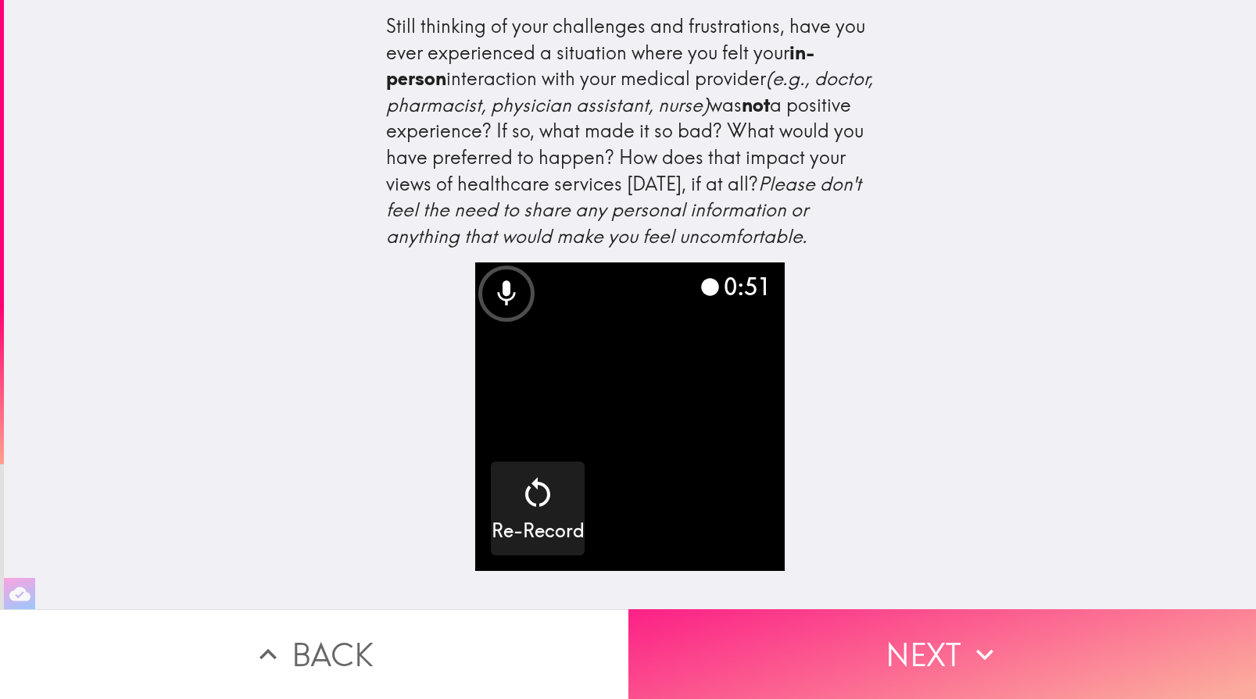
click at [939, 643] on button "Next" at bounding box center [942, 655] width 628 height 90
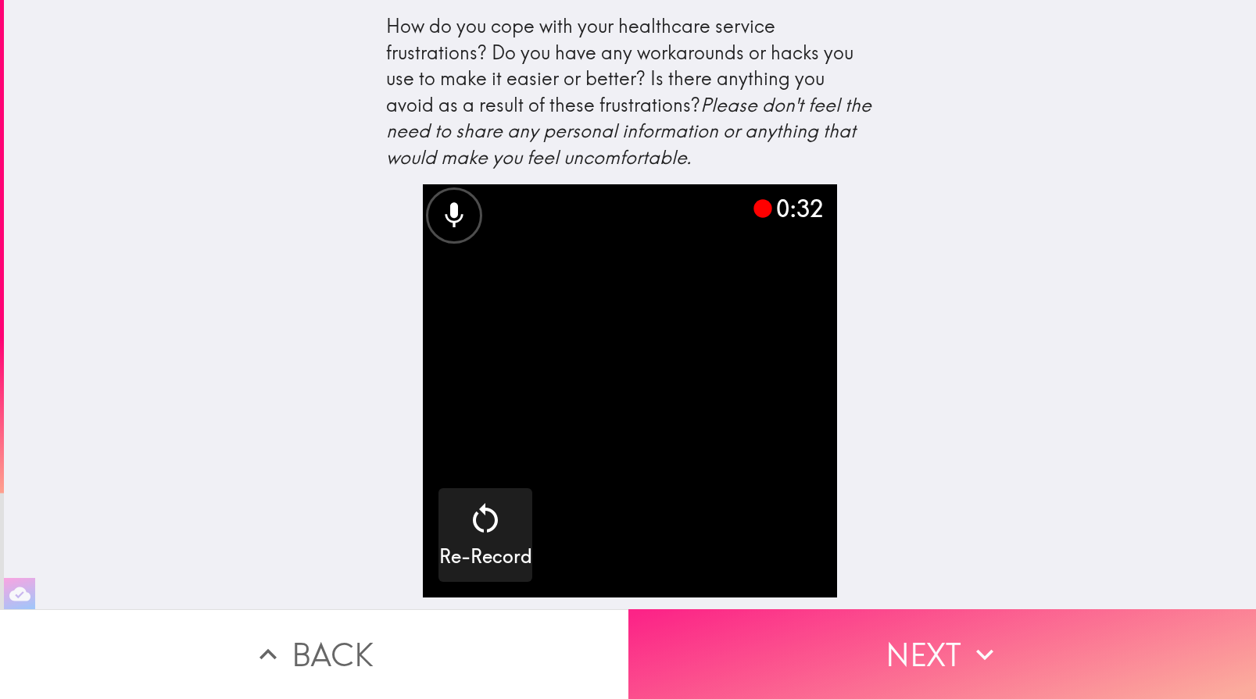
click at [950, 640] on button "Next" at bounding box center [942, 655] width 628 height 90
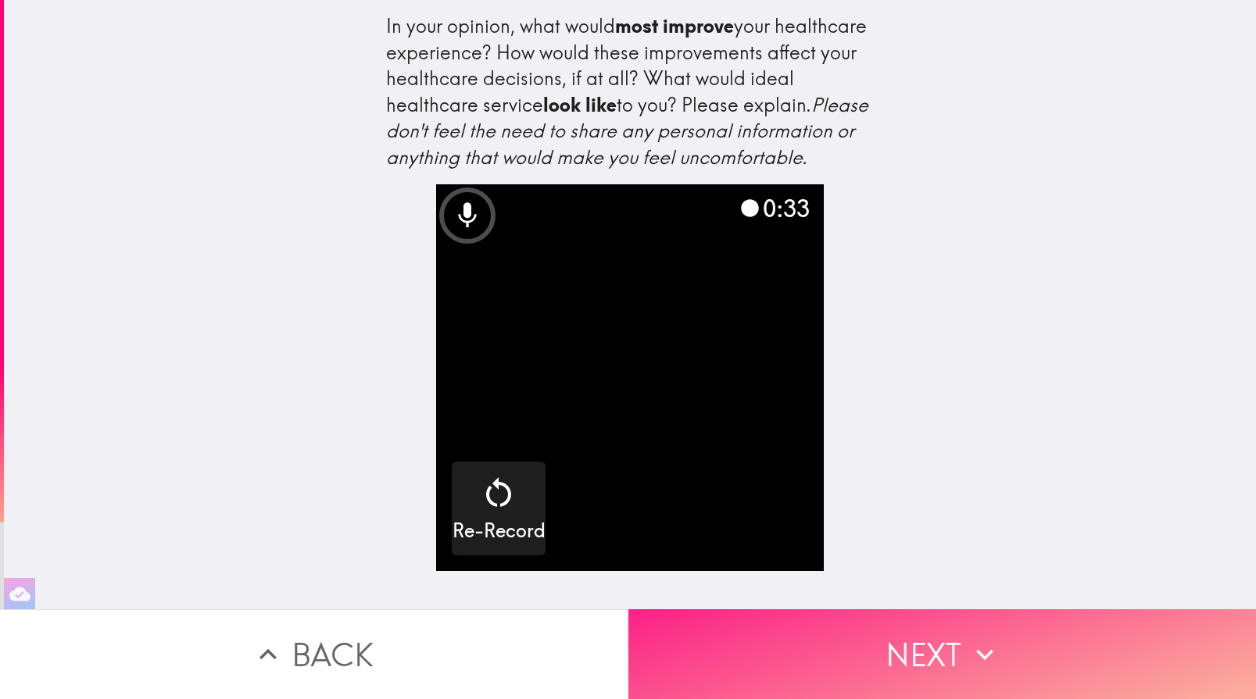
click at [919, 645] on button "Next" at bounding box center [942, 655] width 628 height 90
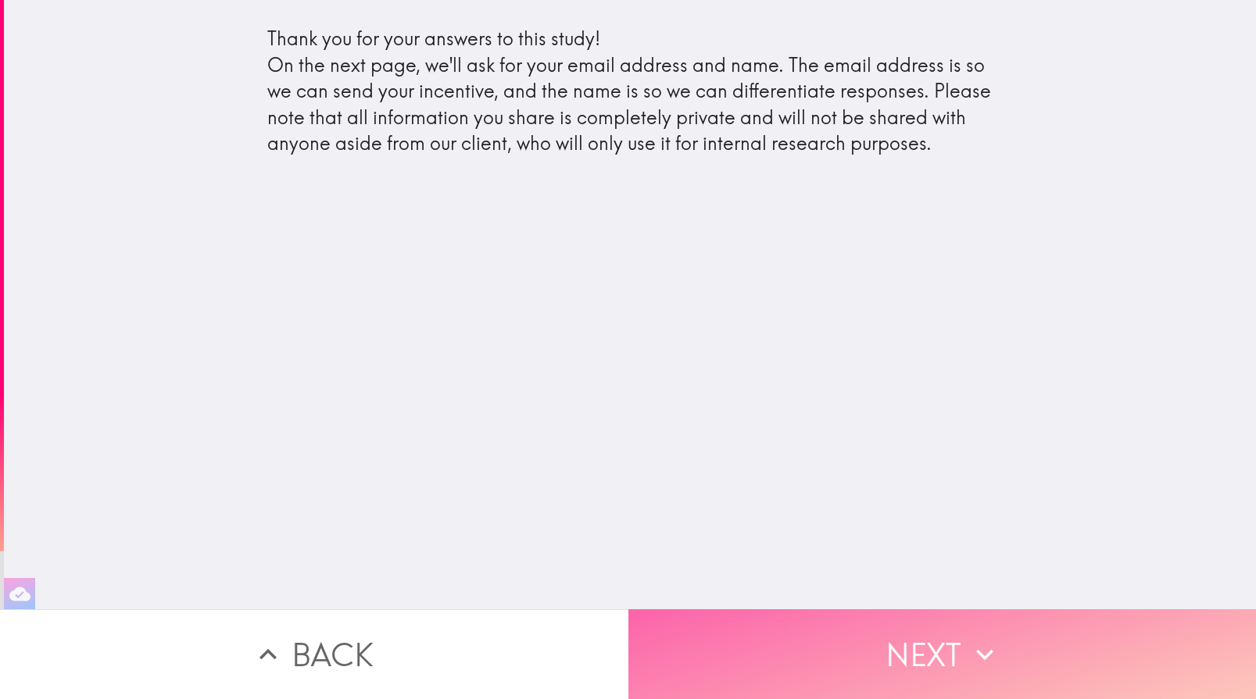
click at [921, 655] on button "Next" at bounding box center [942, 655] width 628 height 90
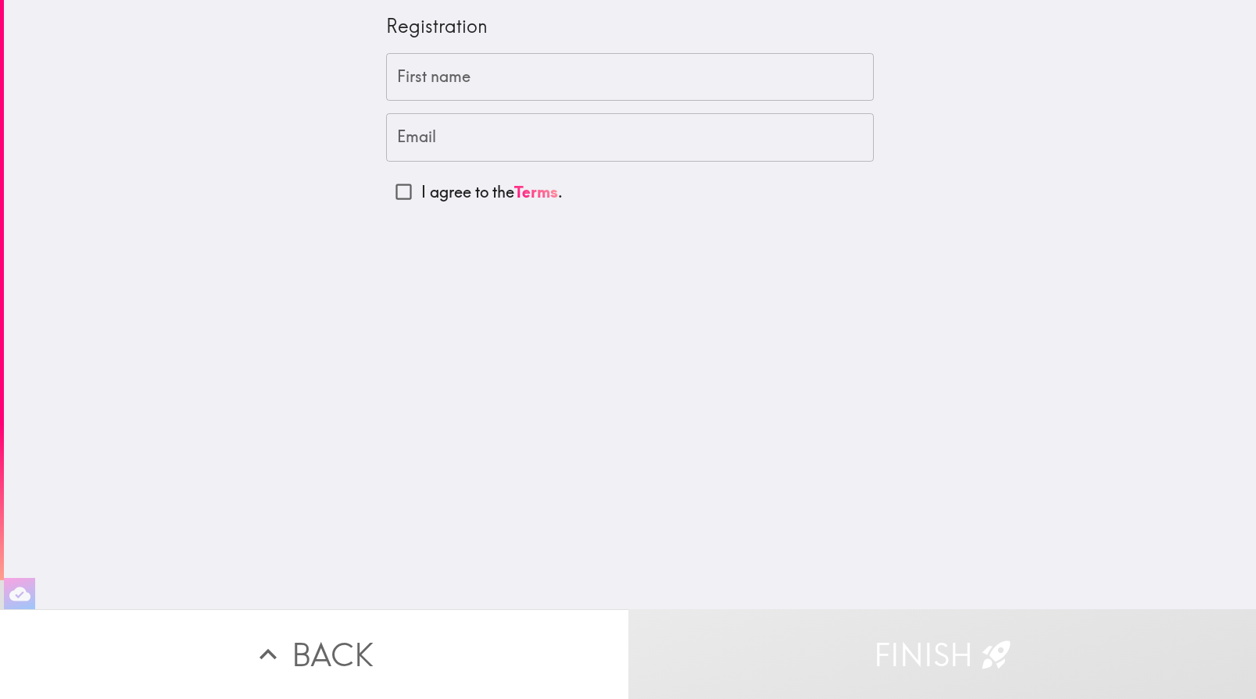
click at [535, 78] on input "First name" at bounding box center [630, 77] width 488 height 48
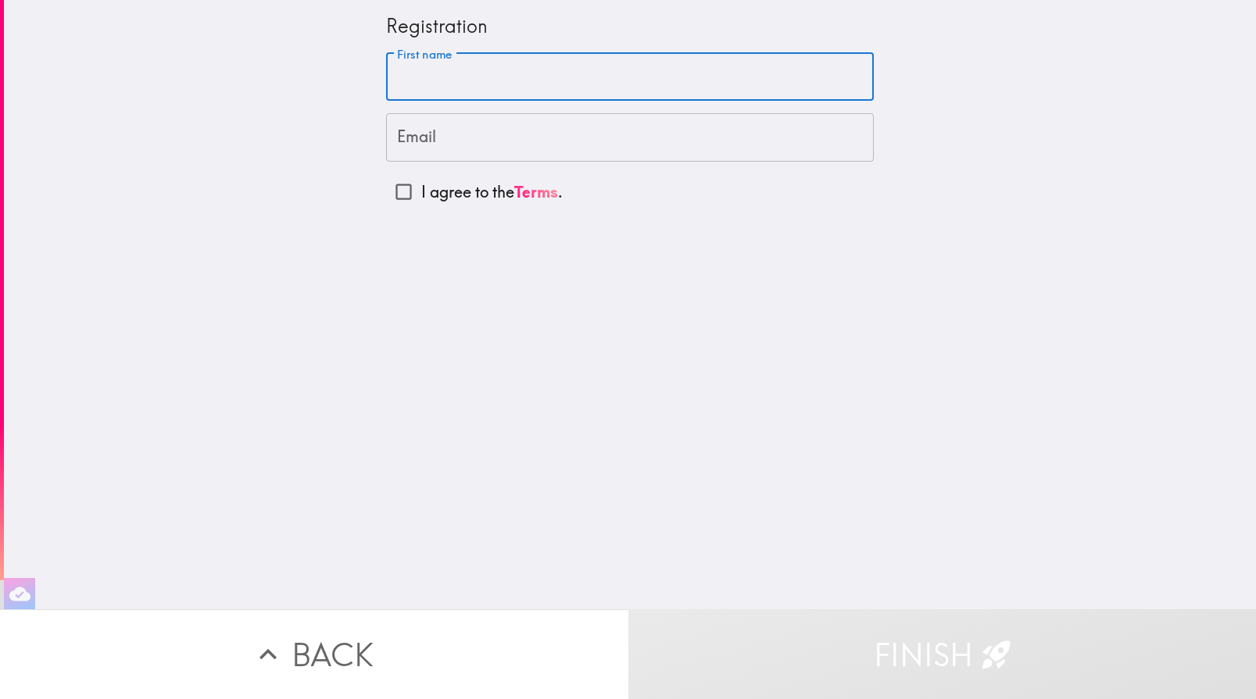
type input "[PERSON_NAME]"
type input "[EMAIL_ADDRESS][DOMAIN_NAME]"
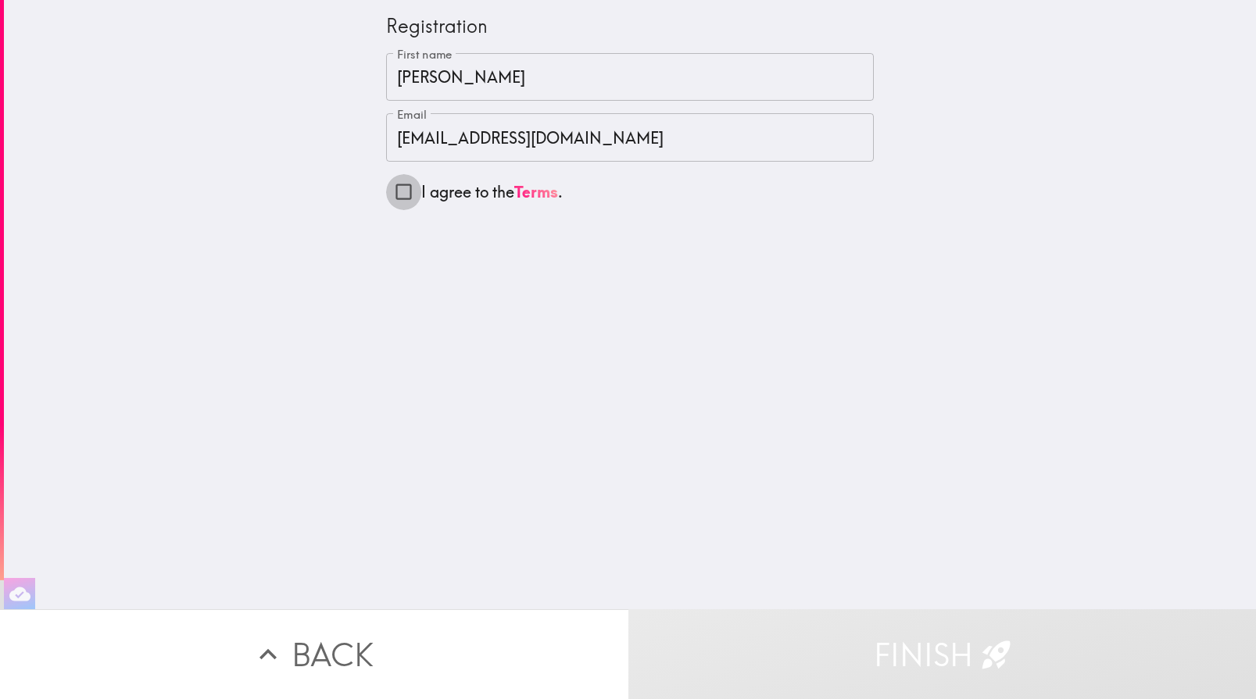
click at [392, 191] on input "I agree to the Terms ." at bounding box center [403, 191] width 35 height 35
checkbox input "true"
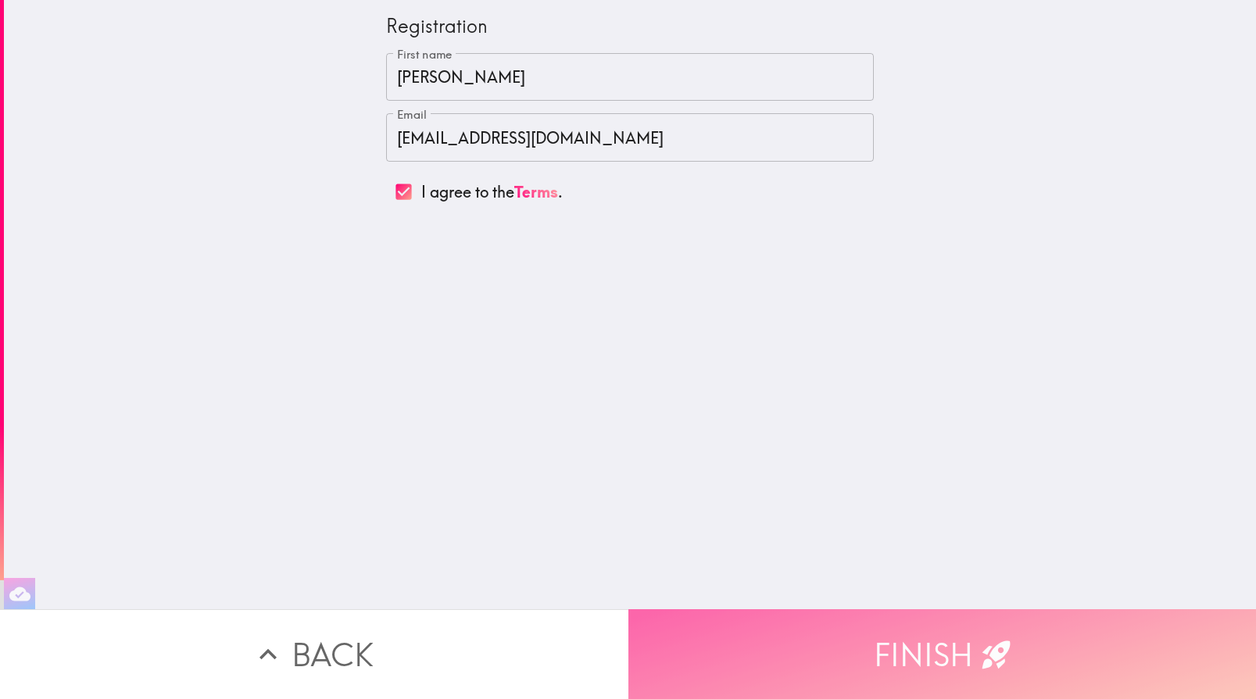
click at [835, 651] on button "Finish" at bounding box center [942, 655] width 628 height 90
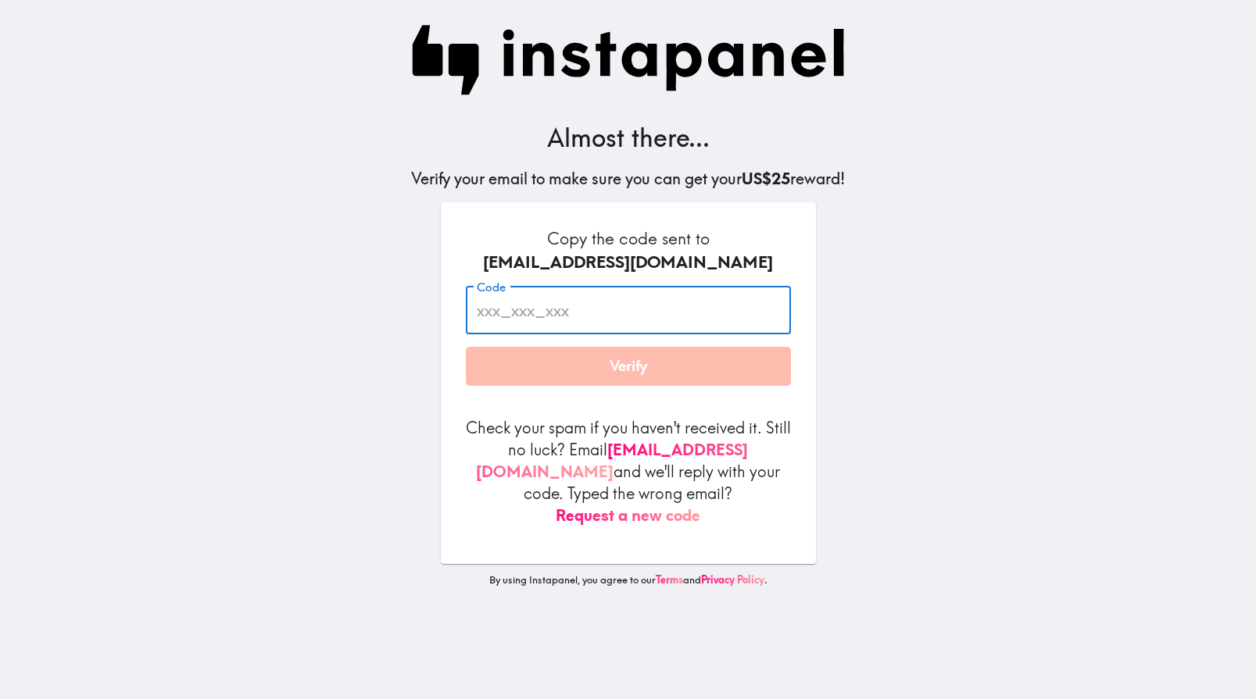
click at [549, 304] on input "Code" at bounding box center [628, 310] width 325 height 48
paste input "Qmu_JuR_Gab"
type input "Qmu_JuR_Gab"
click at [624, 360] on button "Verify" at bounding box center [628, 366] width 325 height 39
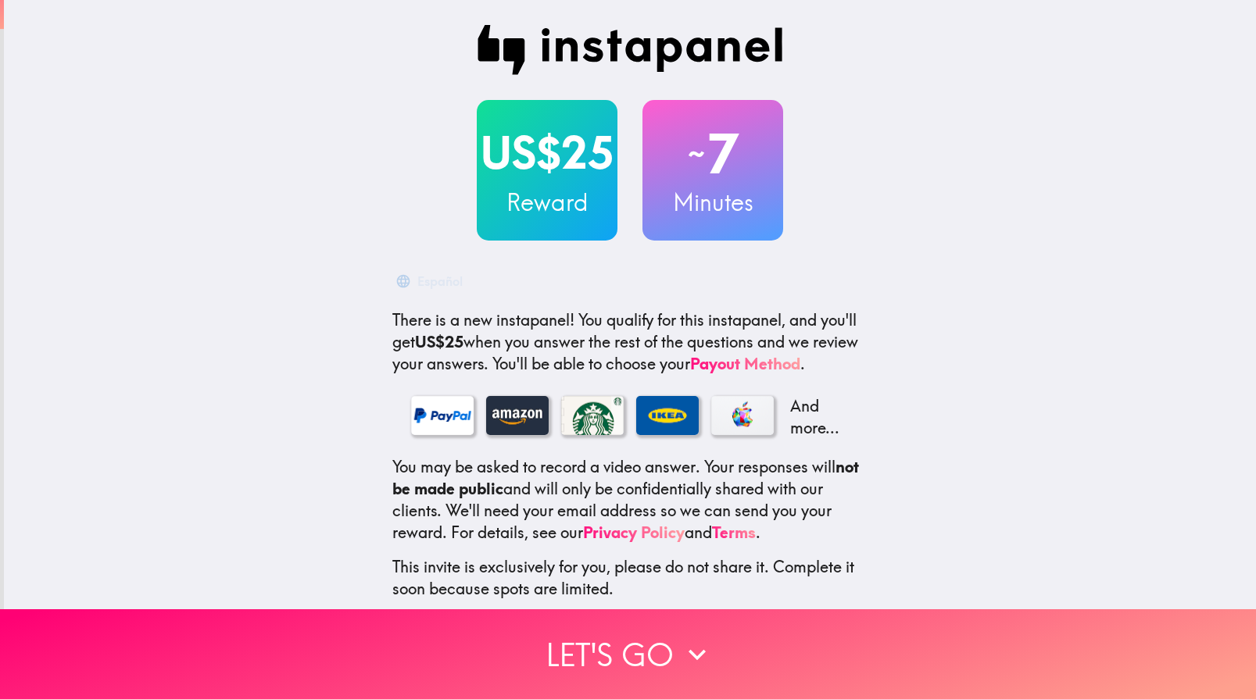
click at [529, 189] on h3 "Reward" at bounding box center [547, 202] width 141 height 33
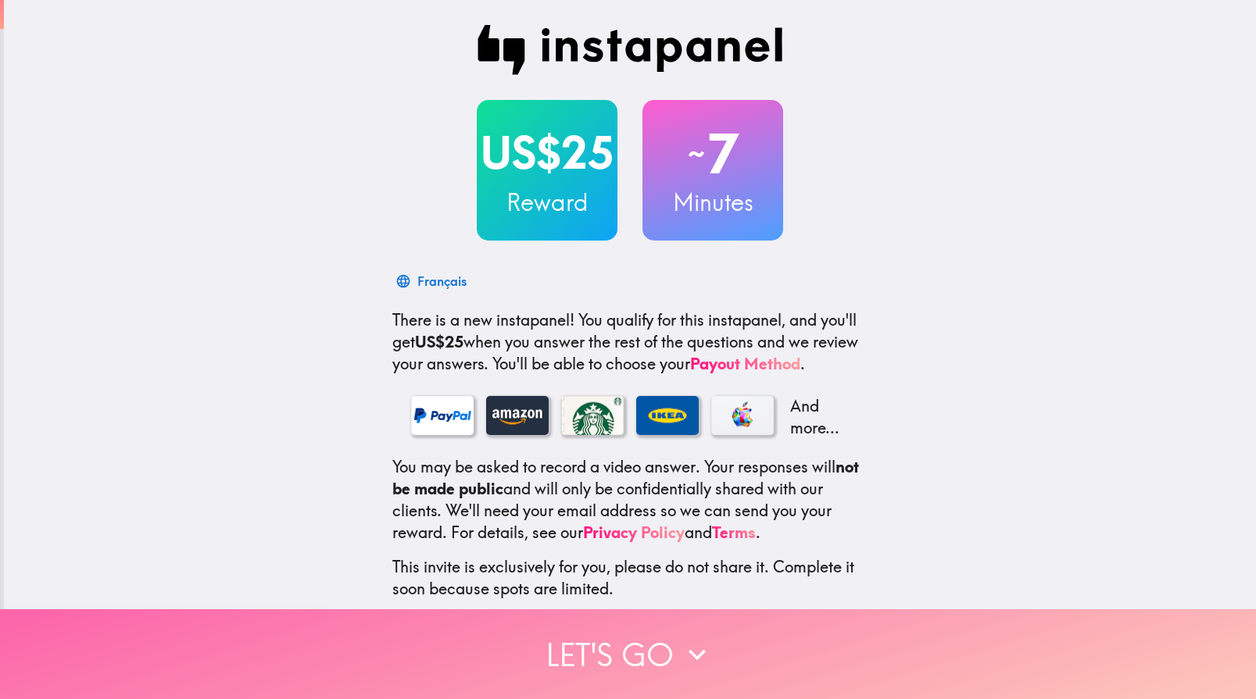
click at [603, 628] on button "Let's go" at bounding box center [628, 655] width 1256 height 90
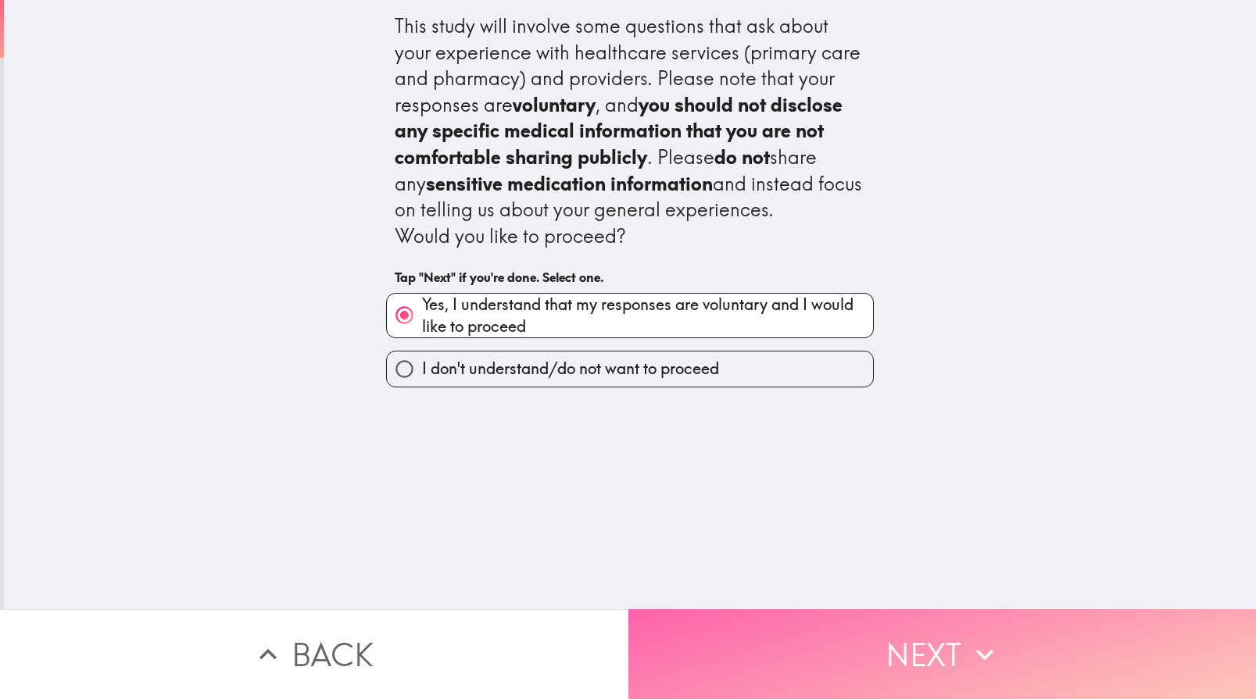
click at [837, 635] on button "Next" at bounding box center [942, 655] width 628 height 90
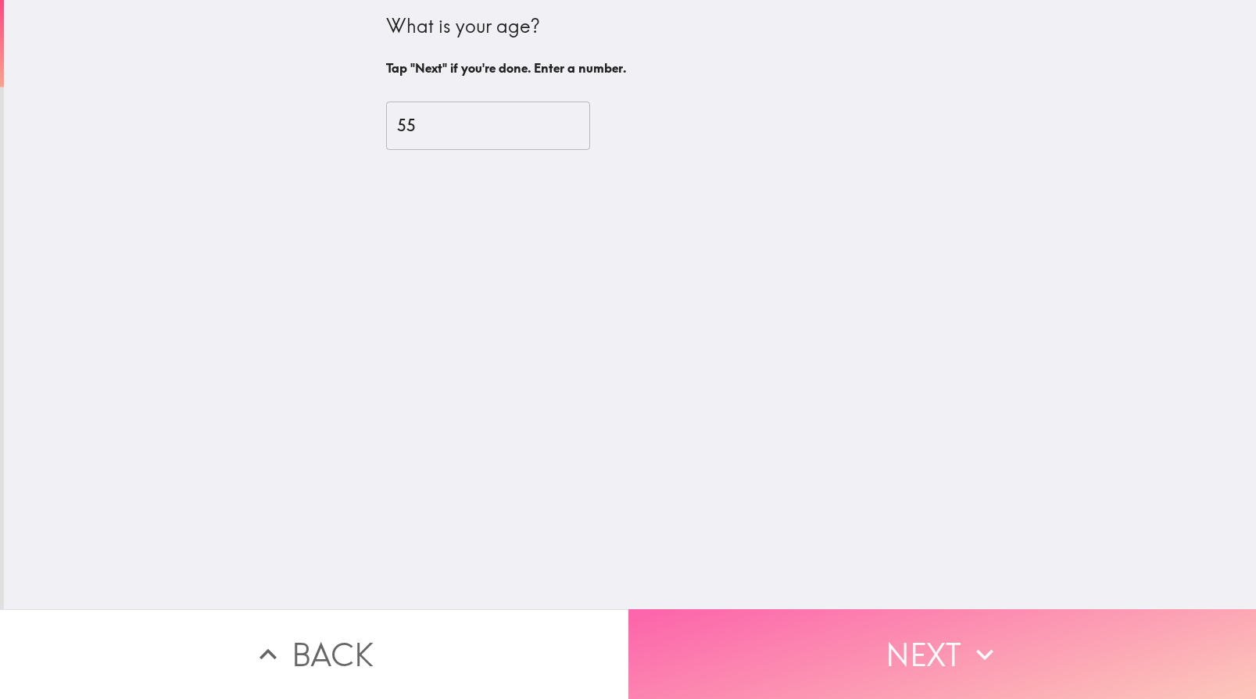
click at [842, 624] on button "Next" at bounding box center [942, 655] width 628 height 90
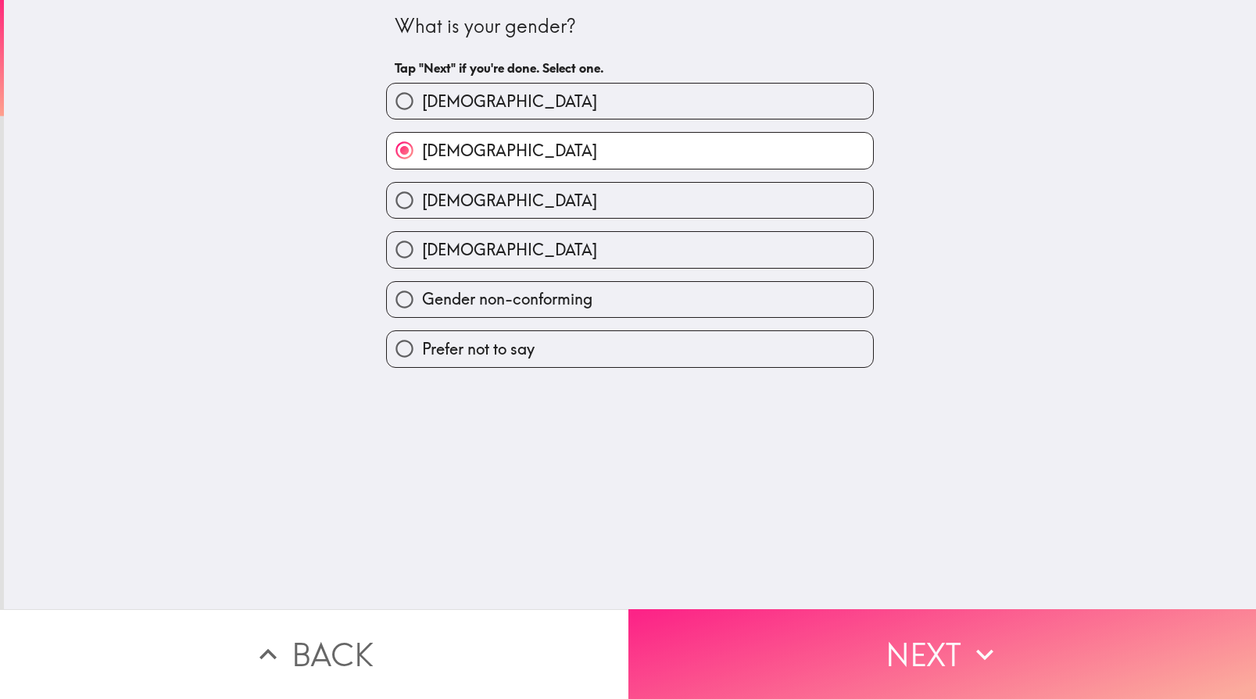
click at [842, 624] on button "Next" at bounding box center [942, 655] width 628 height 90
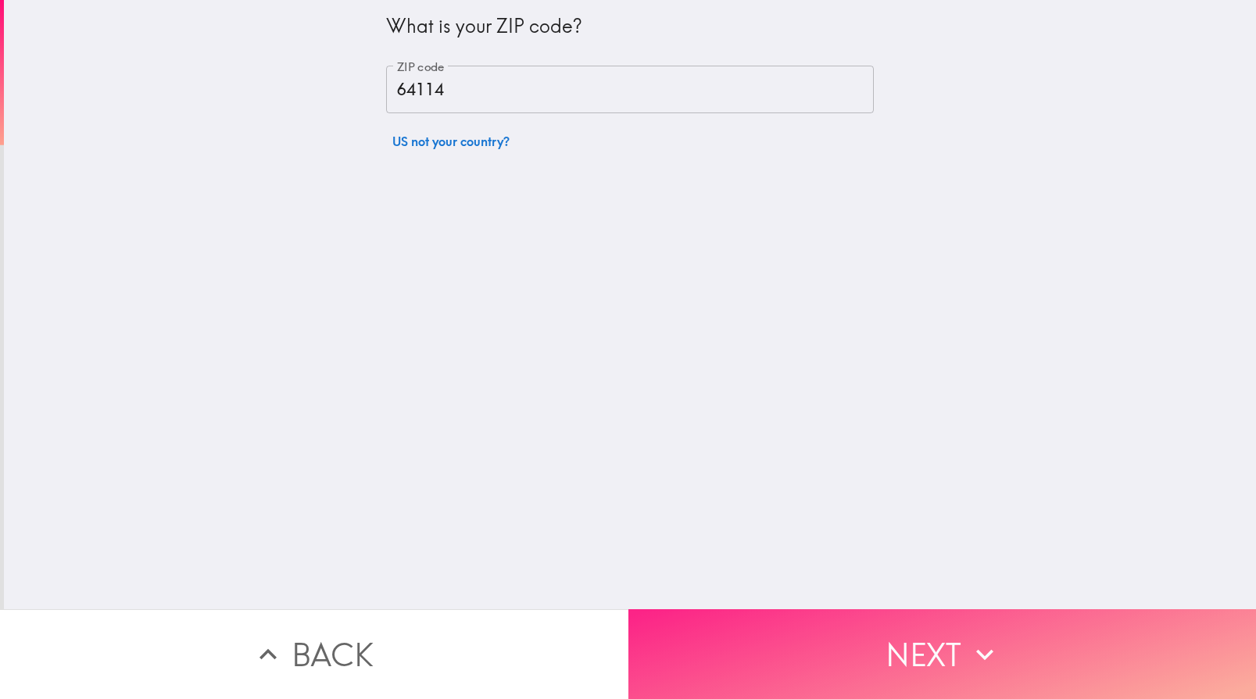
click at [842, 624] on button "Next" at bounding box center [942, 655] width 628 height 90
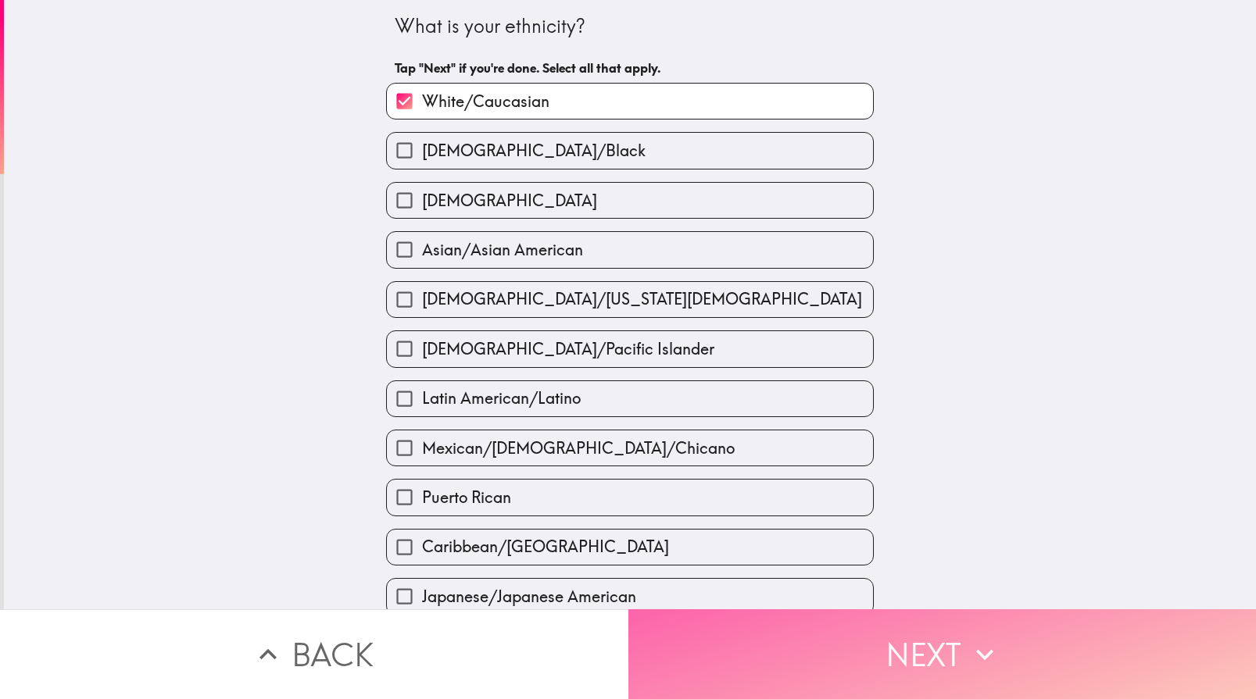
click at [842, 624] on button "Next" at bounding box center [942, 655] width 628 height 90
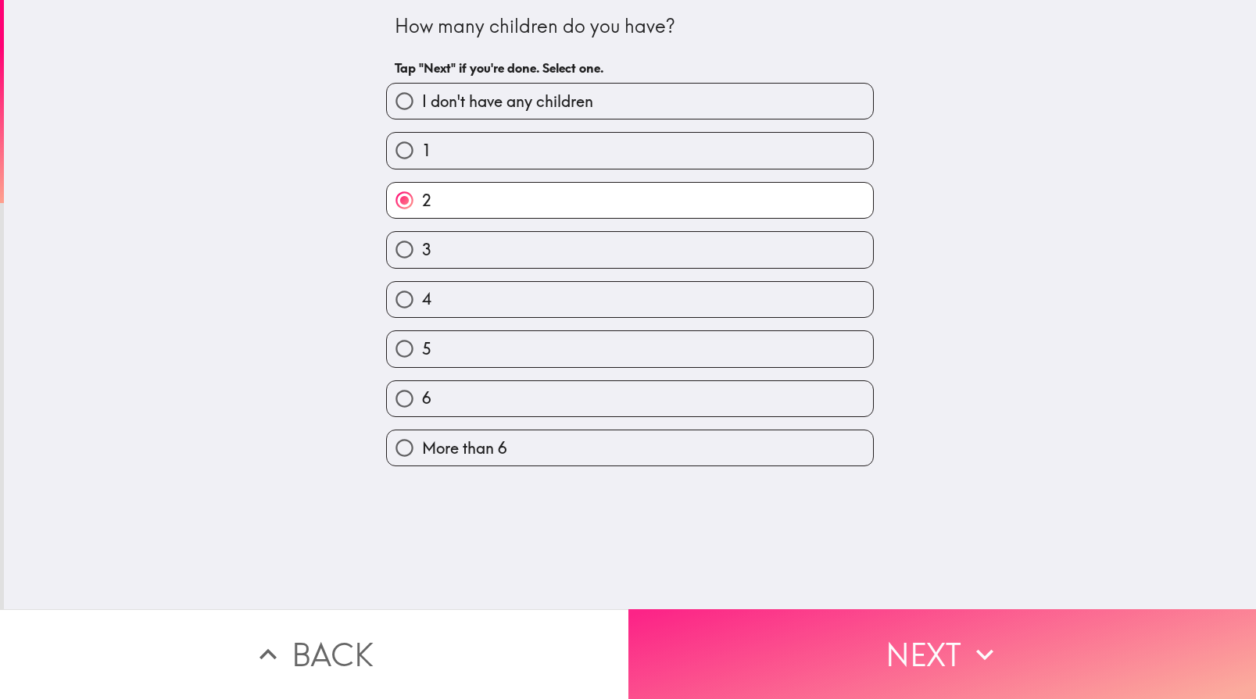
click at [842, 624] on button "Next" at bounding box center [942, 655] width 628 height 90
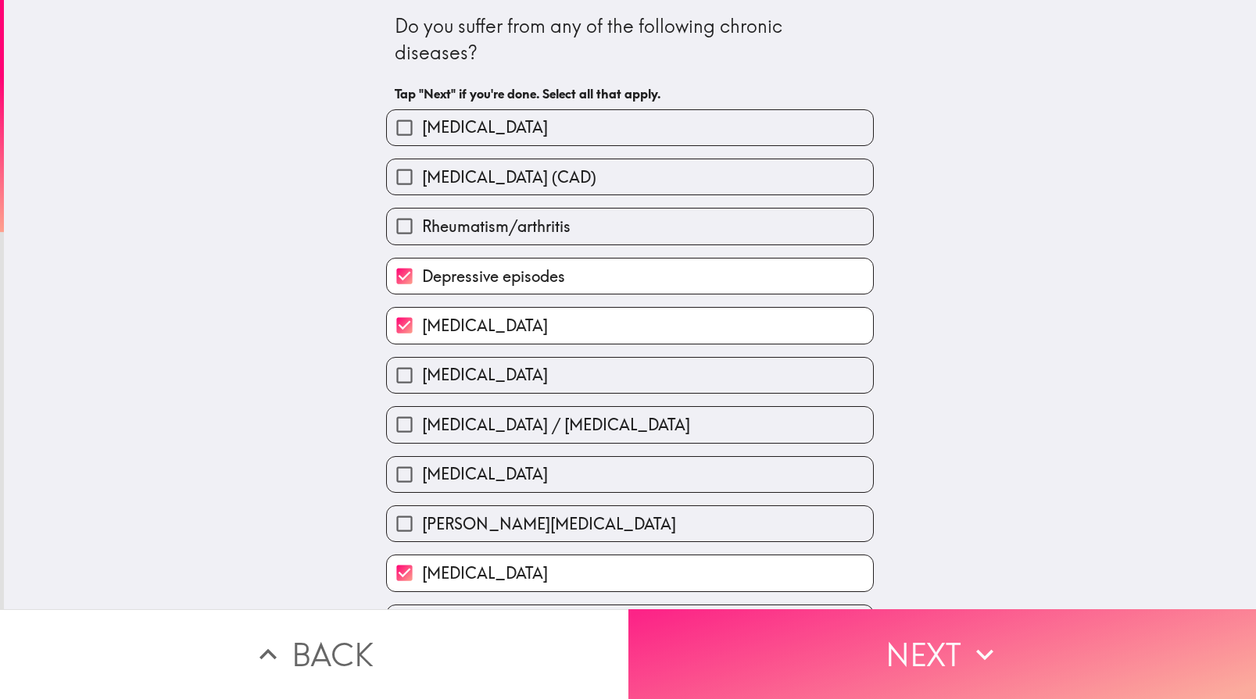
click at [842, 624] on button "Next" at bounding box center [942, 655] width 628 height 90
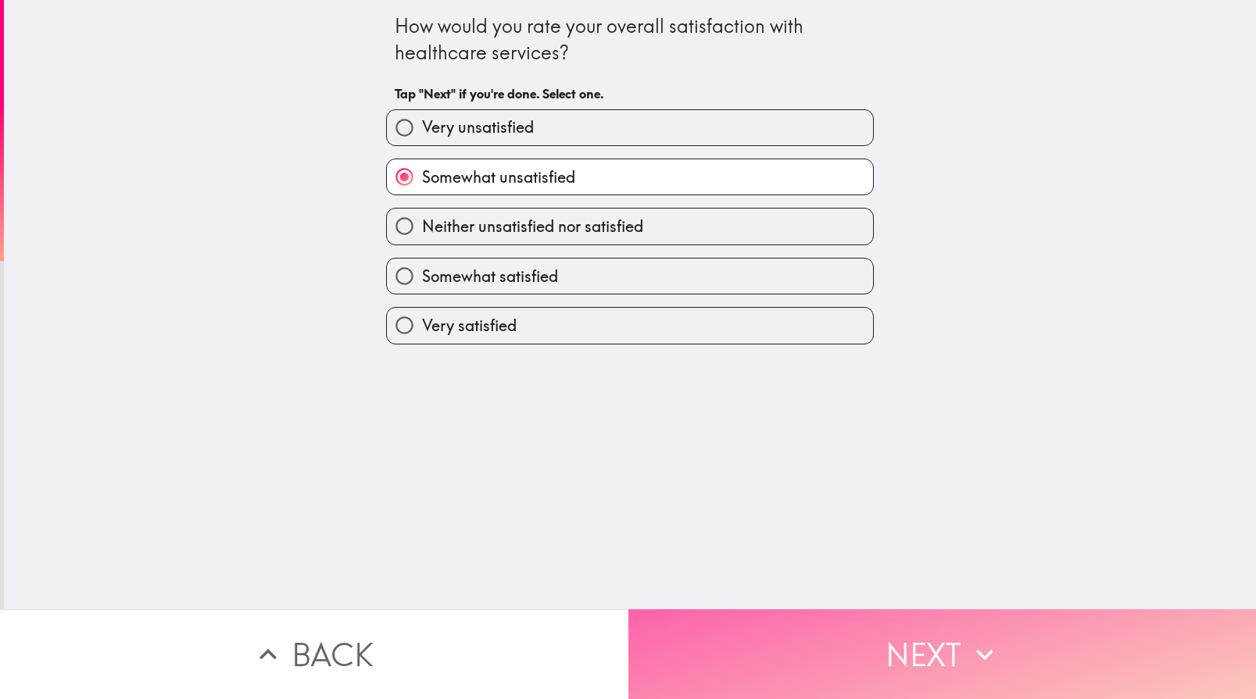
click at [842, 624] on button "Next" at bounding box center [942, 655] width 628 height 90
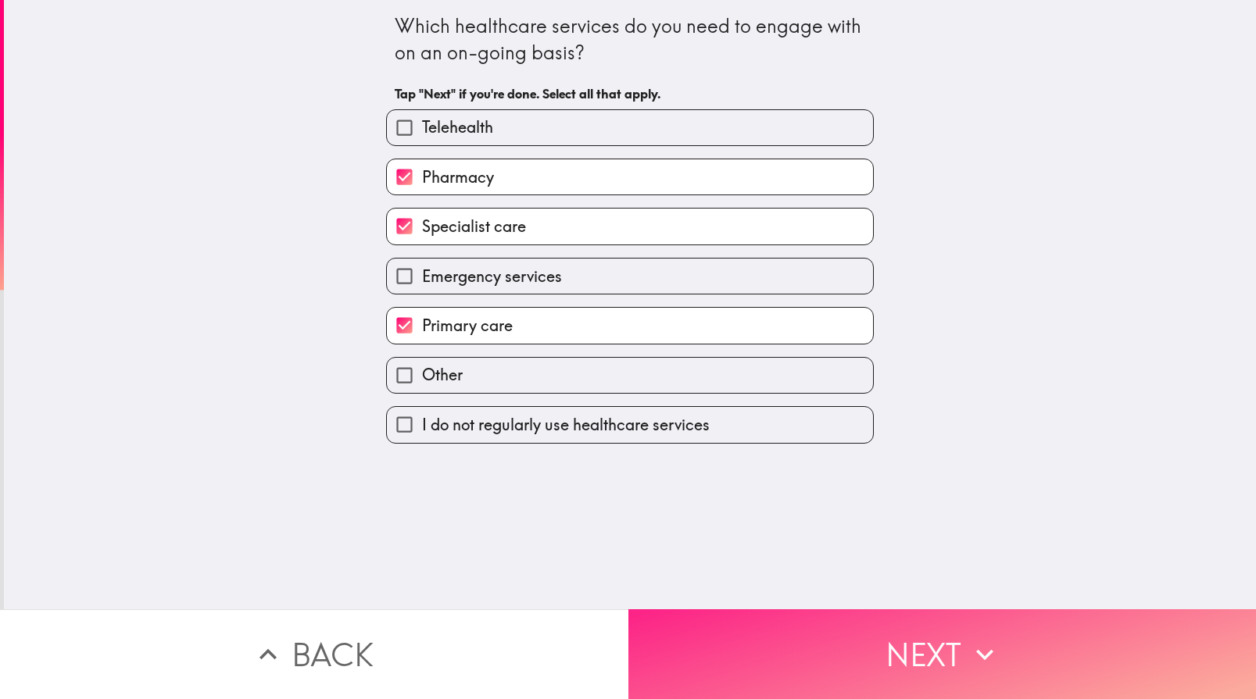
click at [842, 624] on button "Next" at bounding box center [942, 655] width 628 height 90
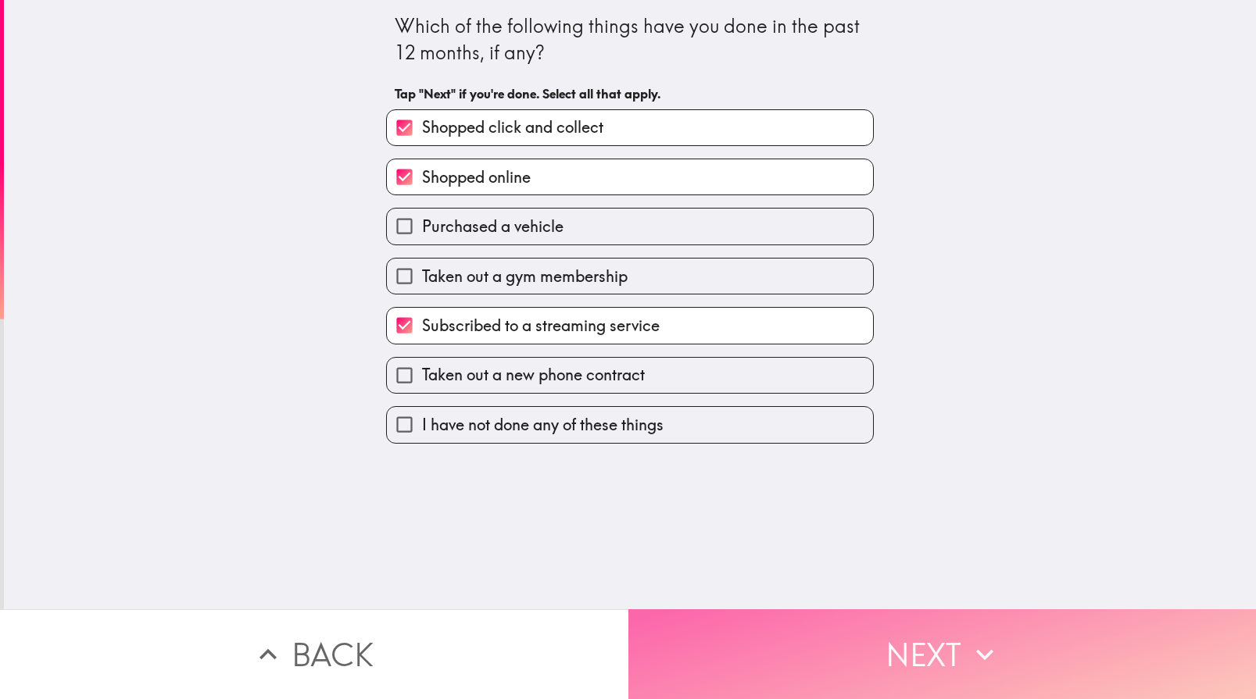
click at [842, 624] on button "Next" at bounding box center [942, 655] width 628 height 90
